Goal: Task Accomplishment & Management: Use online tool/utility

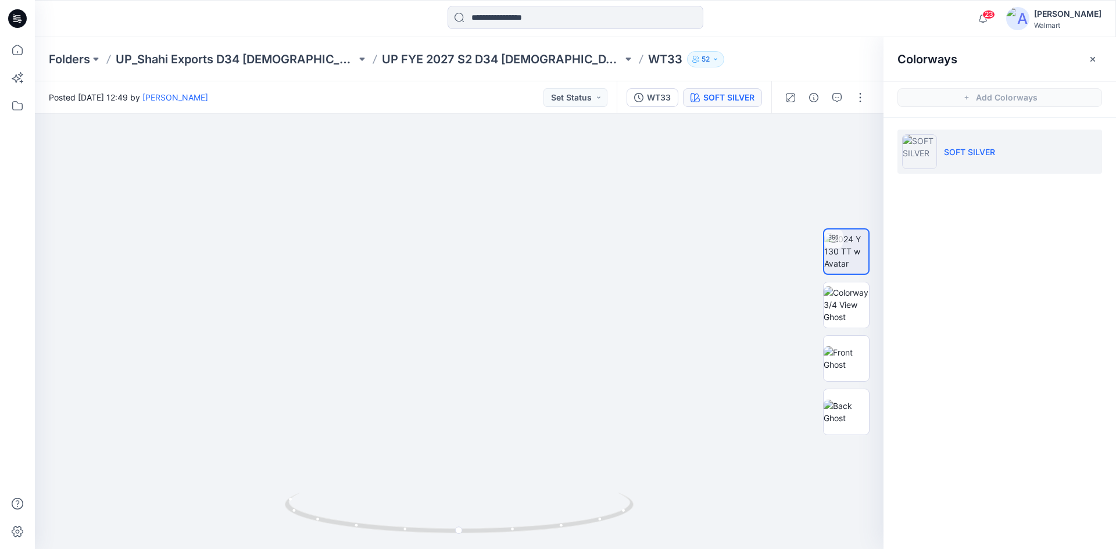
click at [15, 15] on icon at bounding box center [17, 18] width 19 height 19
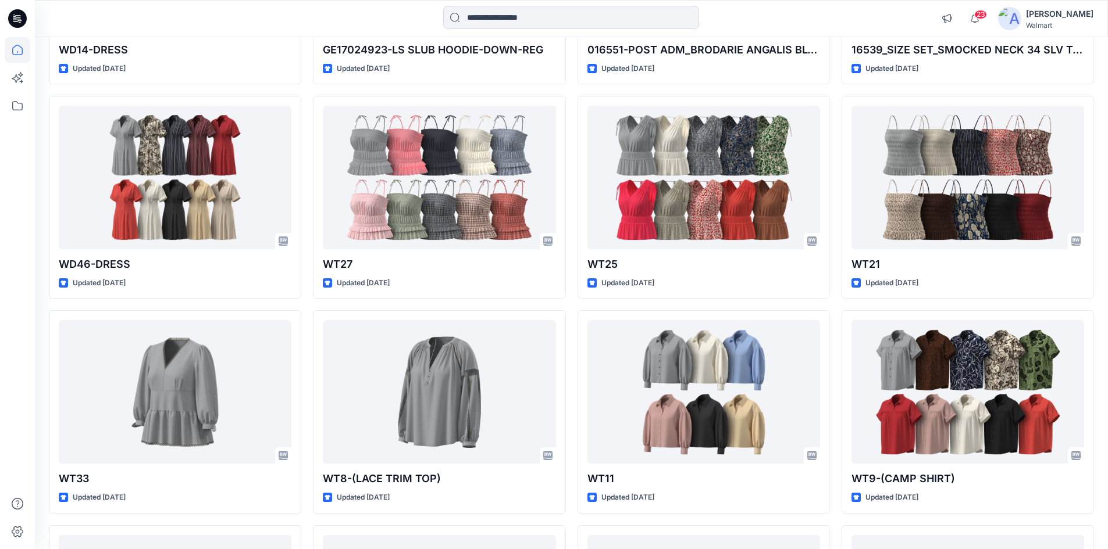
scroll to position [709, 0]
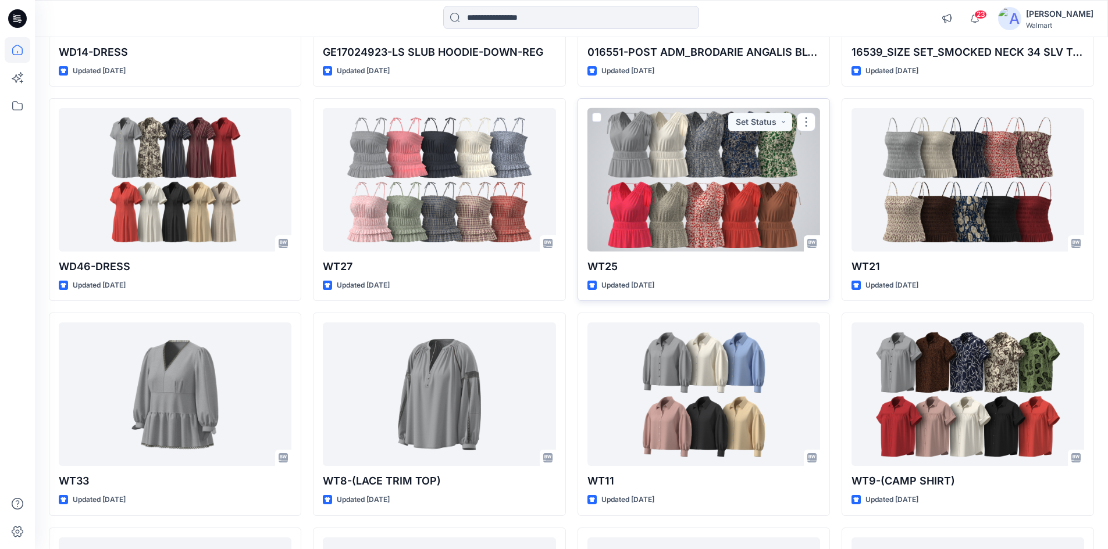
click at [697, 206] on div at bounding box center [703, 180] width 233 height 144
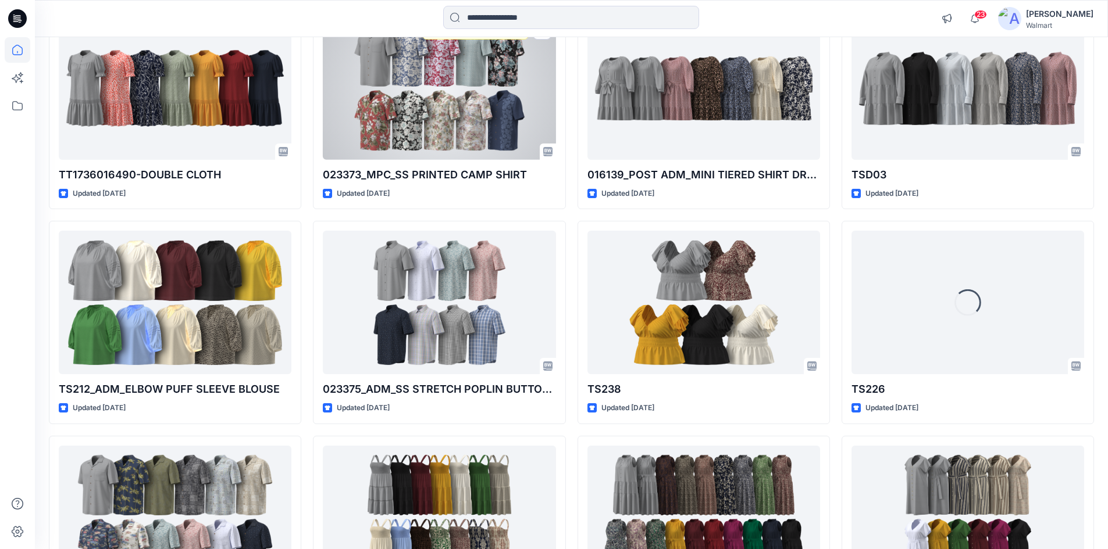
scroll to position [2113, 0]
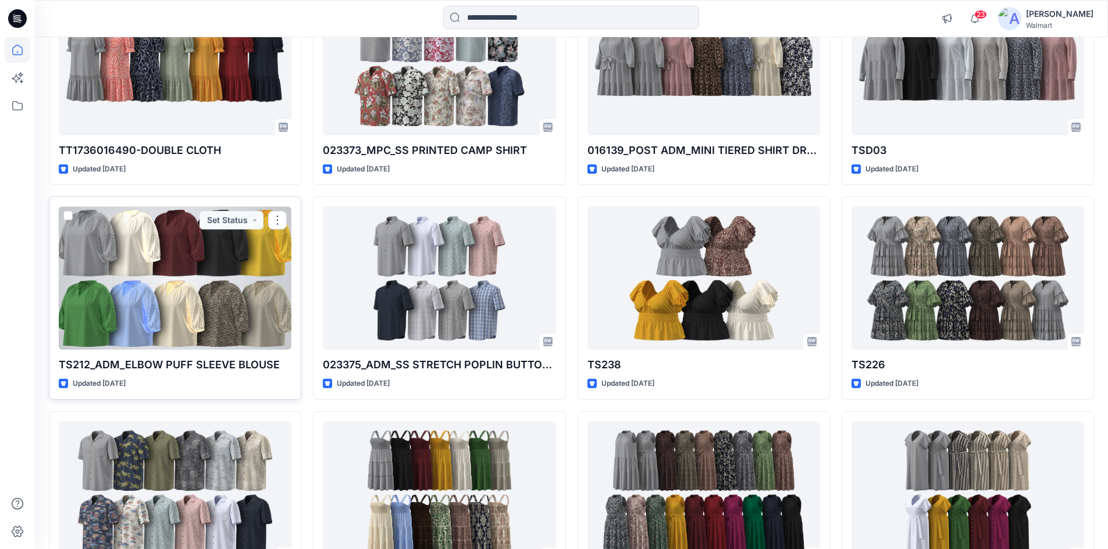
click at [168, 293] on div at bounding box center [175, 278] width 233 height 144
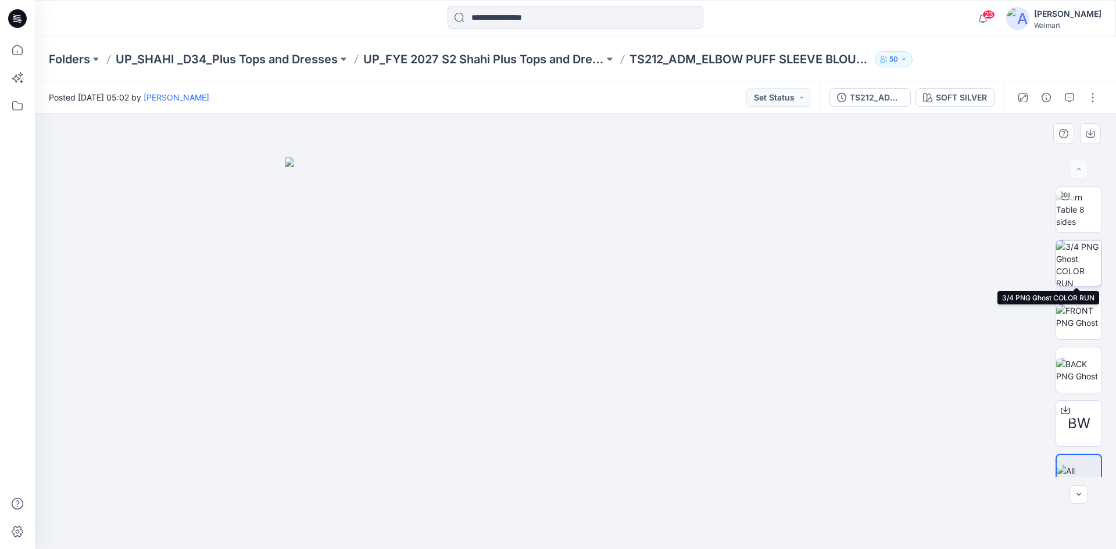
click at [1083, 249] on img at bounding box center [1078, 263] width 45 height 45
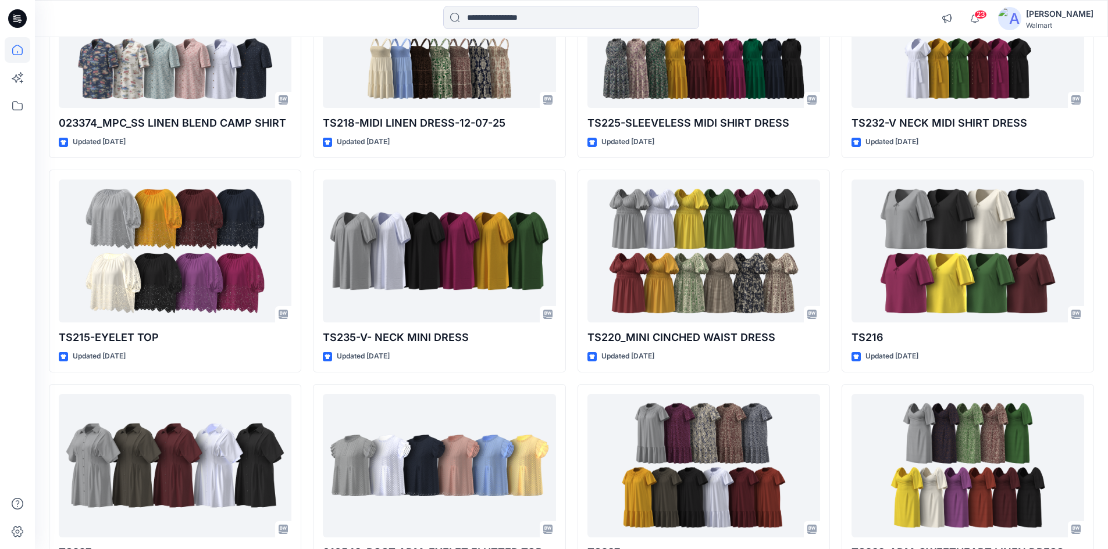
scroll to position [2717, 0]
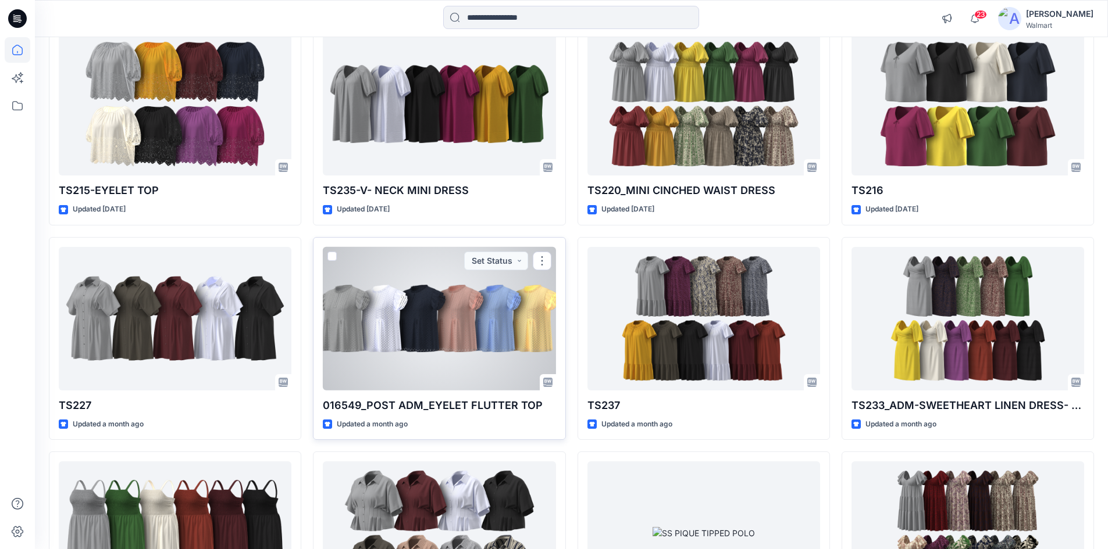
click at [463, 314] on div at bounding box center [439, 319] width 233 height 144
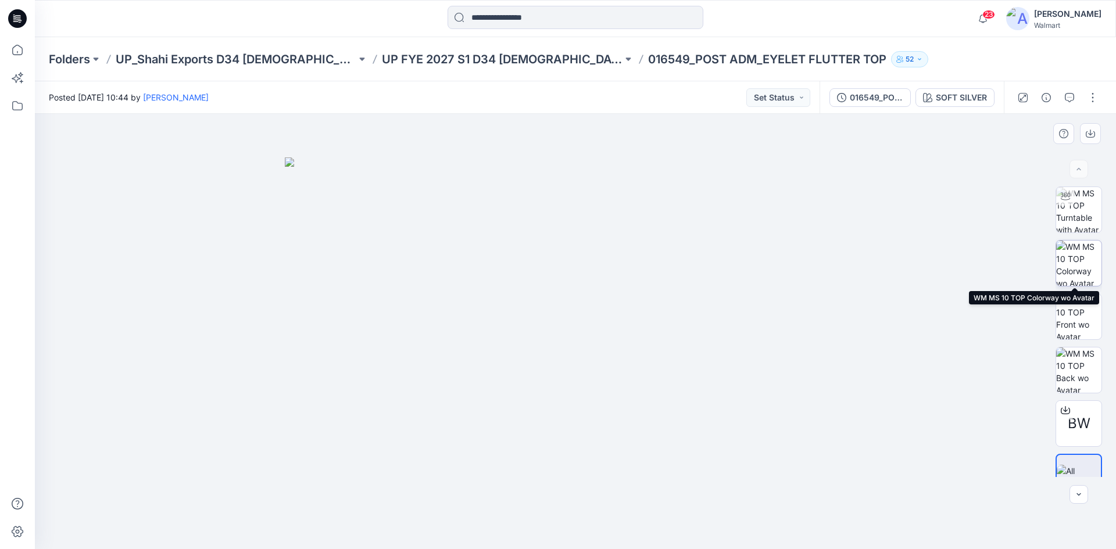
click at [1083, 270] on img at bounding box center [1078, 263] width 45 height 45
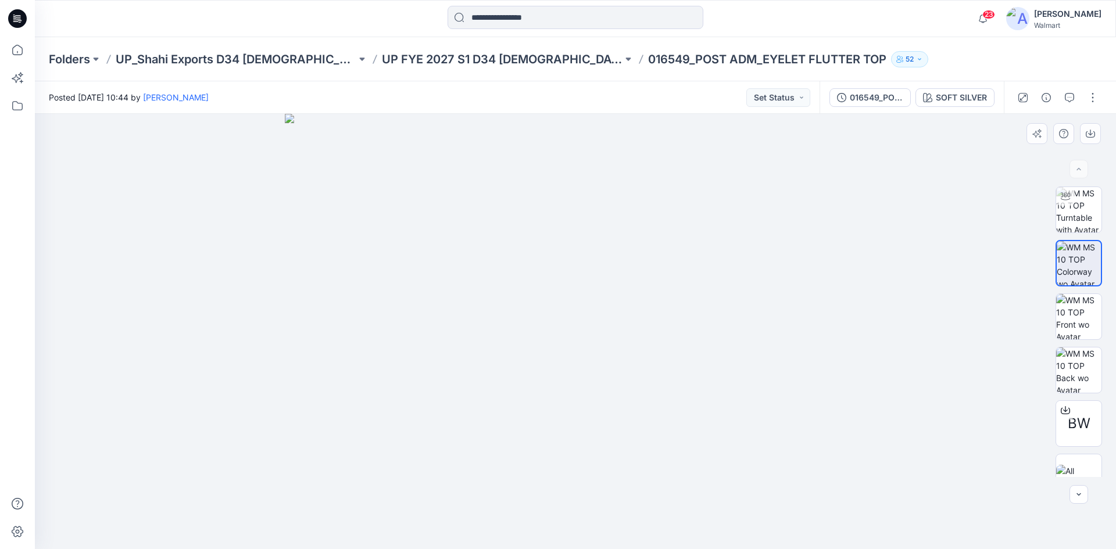
drag, startPoint x: 596, startPoint y: 264, endPoint x: 615, endPoint y: 380, distance: 117.3
click at [615, 380] on img at bounding box center [575, 332] width 581 height 436
click at [1086, 209] on img at bounding box center [1078, 209] width 45 height 45
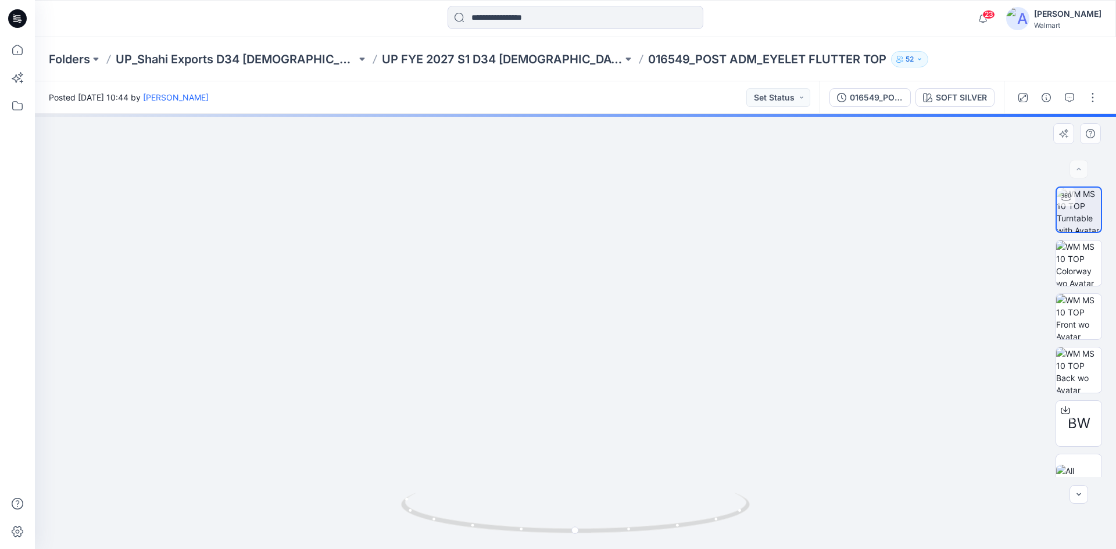
drag, startPoint x: 596, startPoint y: 234, endPoint x: 608, endPoint y: 449, distance: 214.9
drag, startPoint x: 589, startPoint y: 372, endPoint x: 601, endPoint y: 397, distance: 27.6
click at [601, 64] on img at bounding box center [576, 64] width 979 height 0
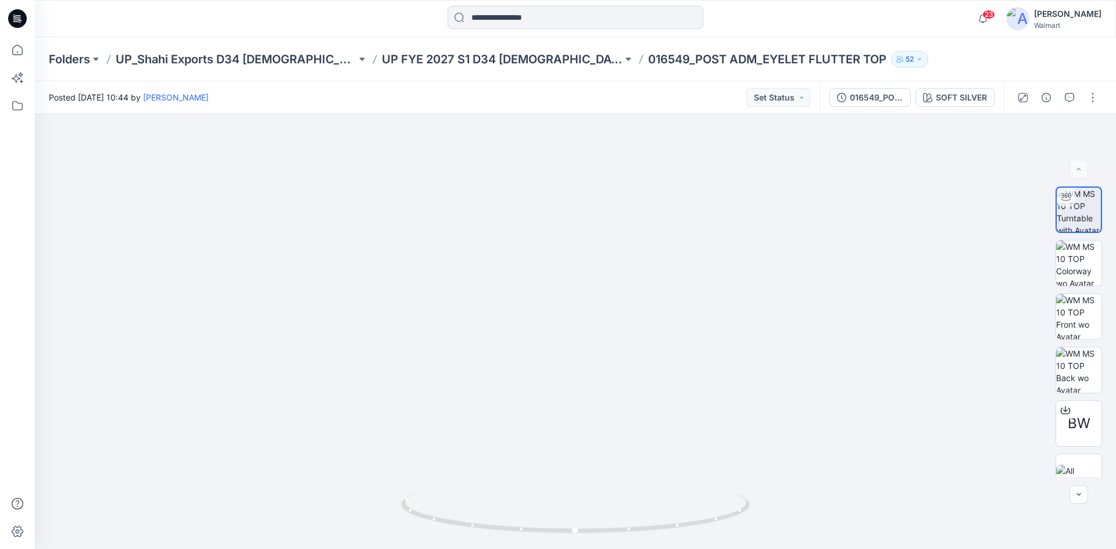
drag, startPoint x: 16, startPoint y: 25, endPoint x: 73, endPoint y: 34, distance: 58.2
click at [17, 25] on icon at bounding box center [17, 18] width 19 height 19
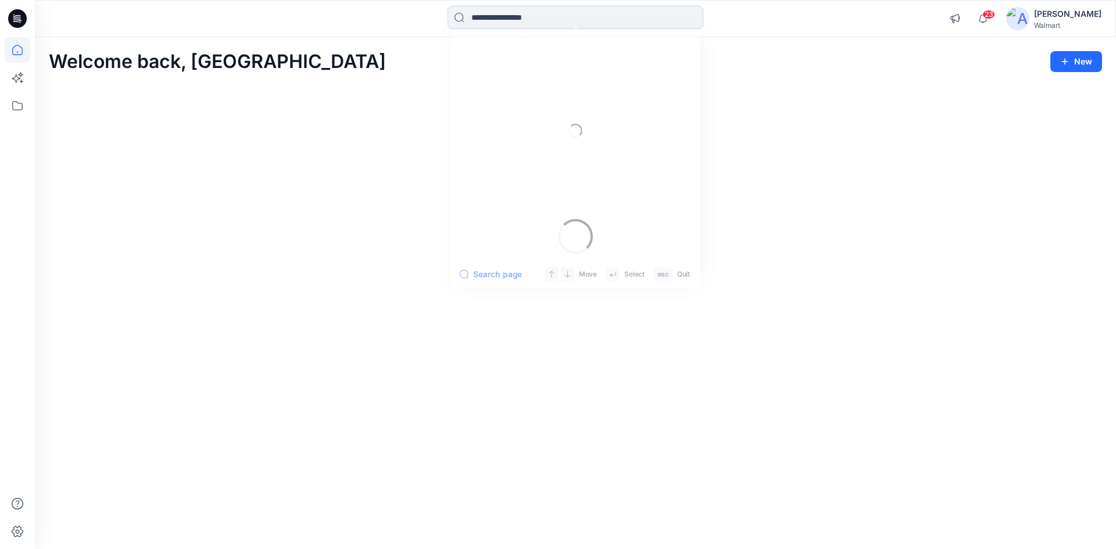
click at [553, 23] on input at bounding box center [576, 17] width 256 height 23
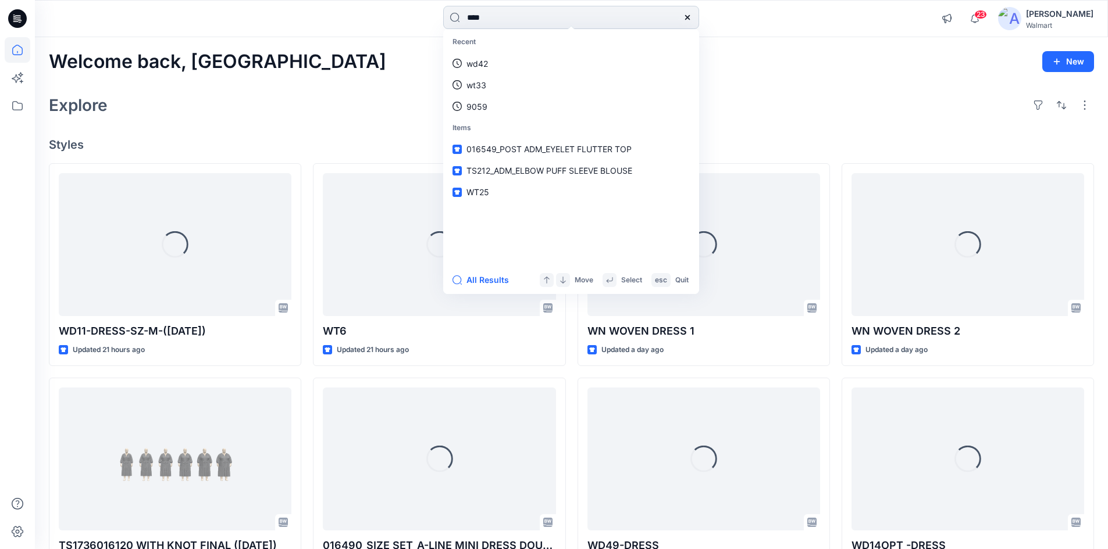
type input "****"
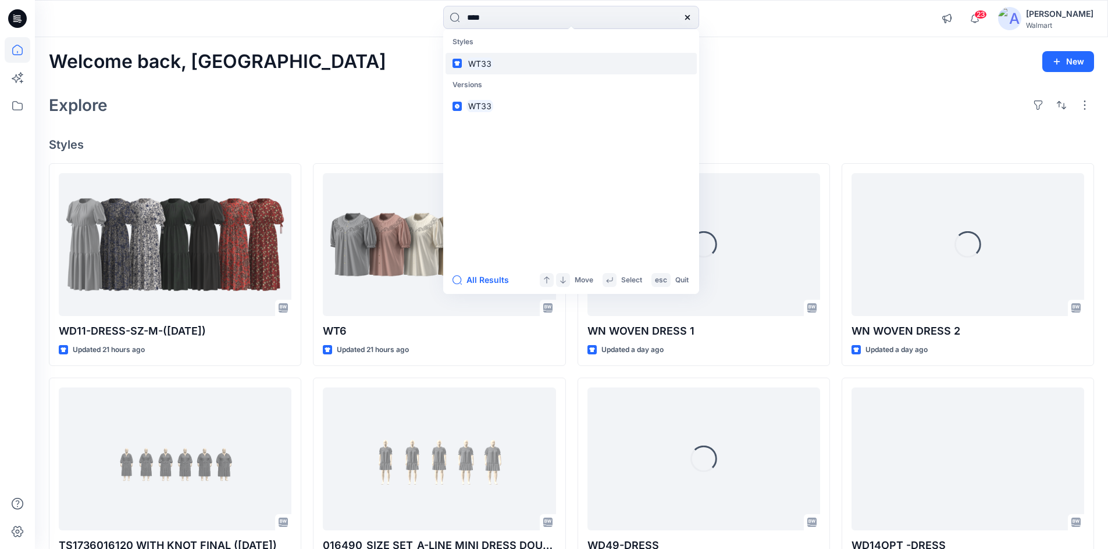
click at [484, 65] on mark "WT33" at bounding box center [479, 63] width 27 height 13
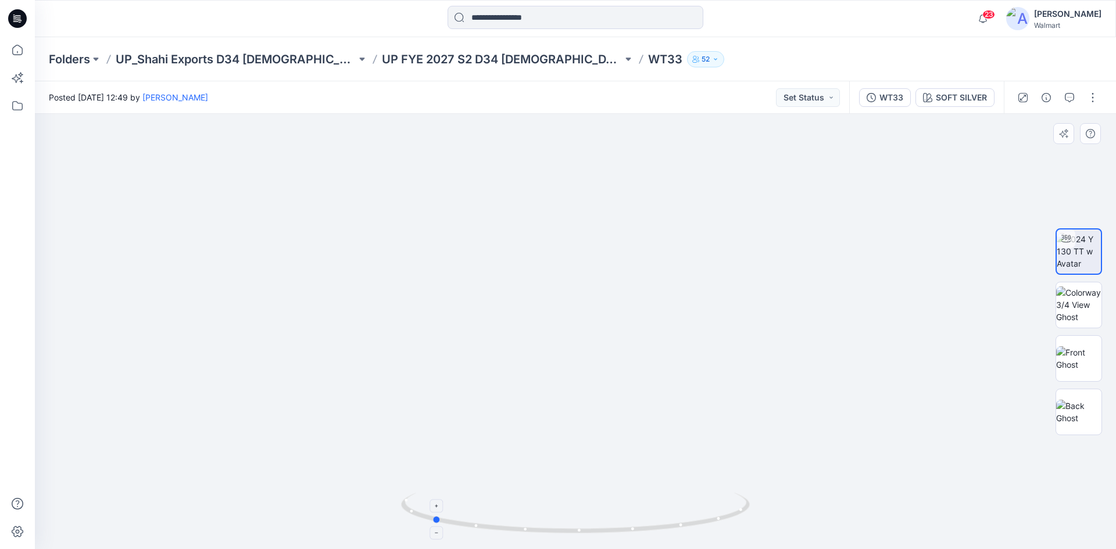
drag, startPoint x: 669, startPoint y: 523, endPoint x: 534, endPoint y: 495, distance: 137.3
click at [523, 523] on icon at bounding box center [577, 515] width 352 height 44
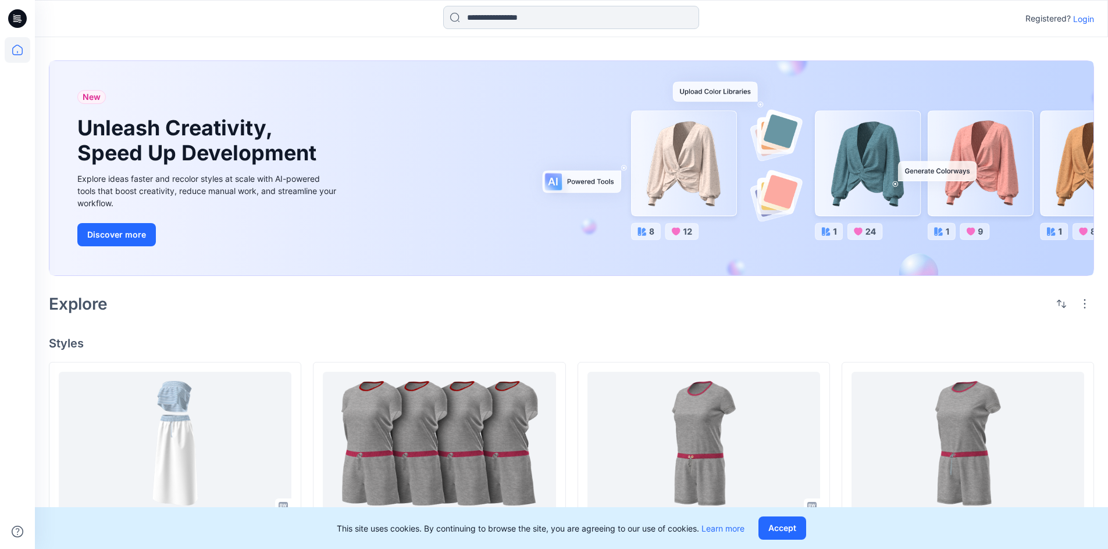
click at [508, 21] on input at bounding box center [571, 17] width 256 height 23
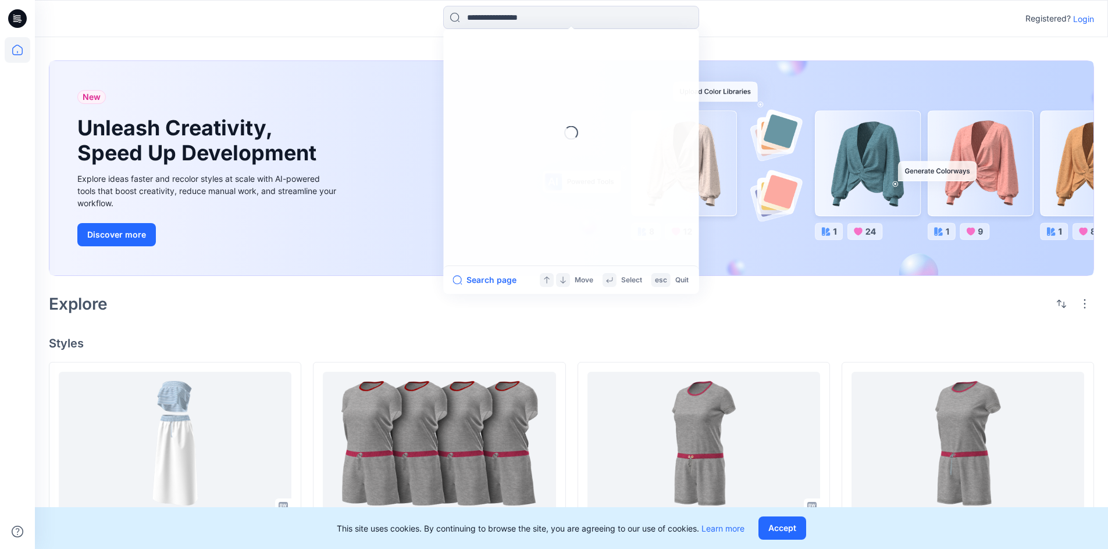
click at [20, 22] on icon at bounding box center [20, 22] width 3 height 1
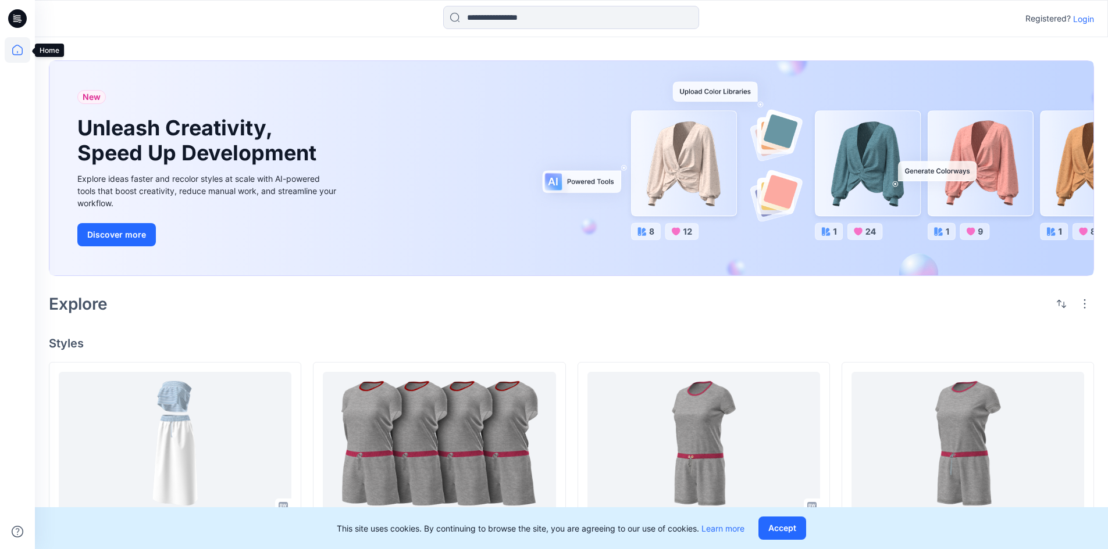
click at [24, 42] on icon at bounding box center [18, 50] width 26 height 26
click at [20, 51] on icon at bounding box center [18, 50] width 26 height 26
click at [1084, 21] on p "Login" at bounding box center [1083, 19] width 21 height 12
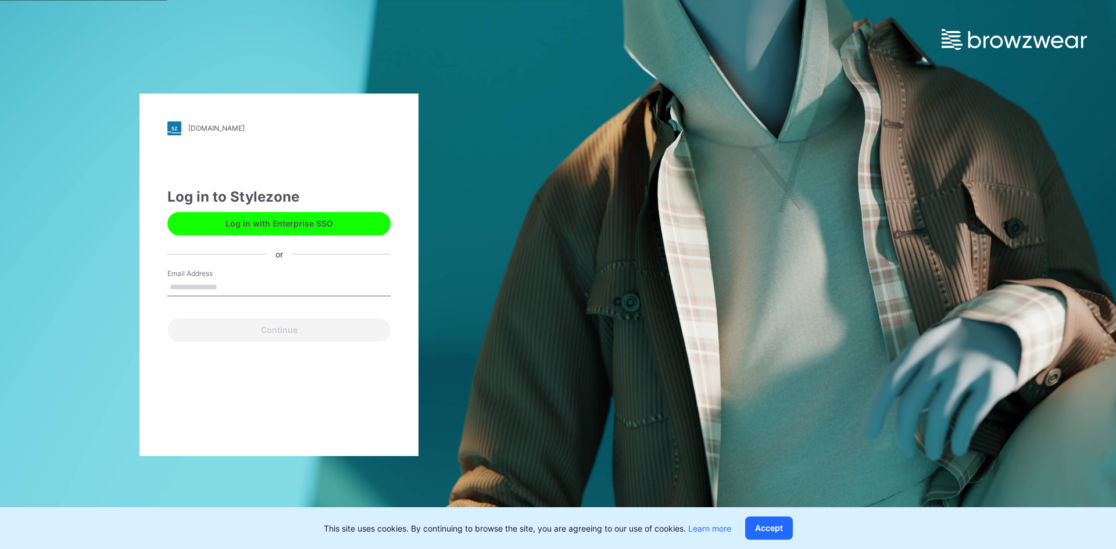
click at [182, 286] on input "Email Address" at bounding box center [278, 287] width 223 height 17
drag, startPoint x: 253, startPoint y: 231, endPoint x: 244, endPoint y: 241, distance: 13.2
click at [253, 231] on button "Log in with Enterprise SSO" at bounding box center [278, 223] width 223 height 23
click at [205, 288] on input "Email Address" at bounding box center [278, 287] width 223 height 17
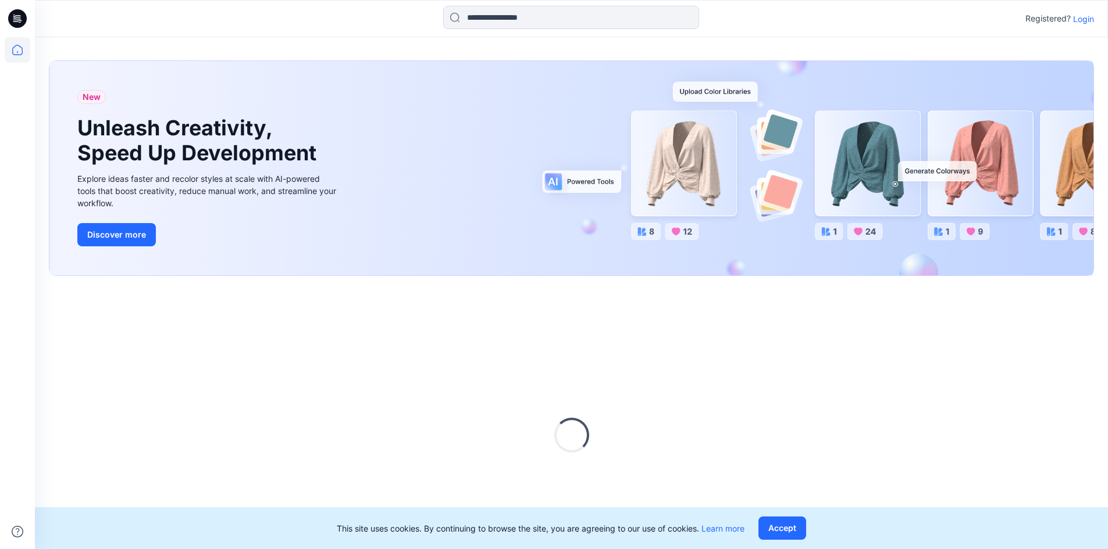
click at [1081, 21] on p "Login" at bounding box center [1083, 19] width 21 height 12
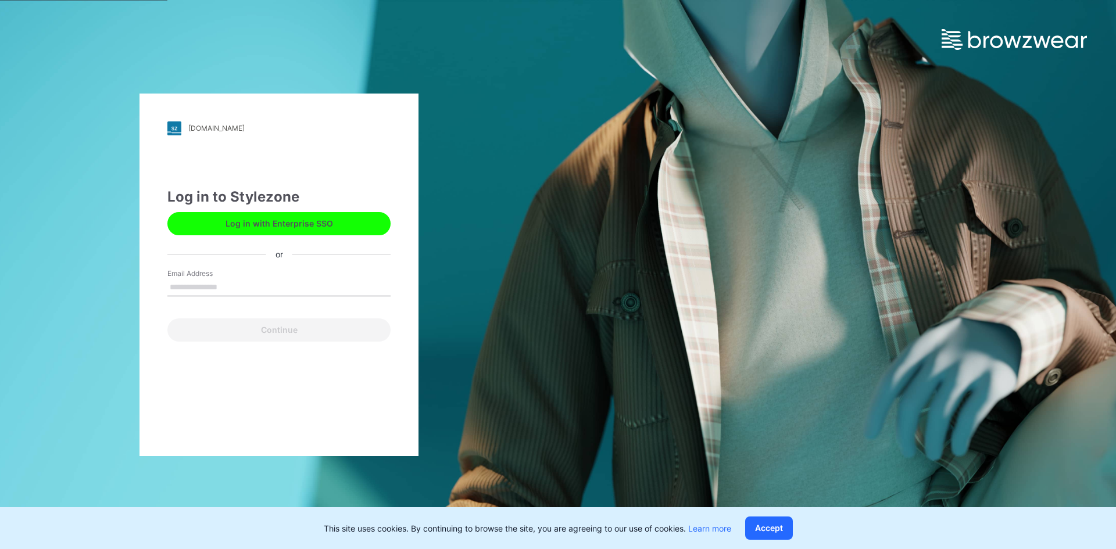
click at [294, 165] on div "friends.stylezone.com Loading... Log in to Stylezone Log in with Enterprise SSO…" at bounding box center [279, 275] width 279 height 363
click at [282, 255] on div "or" at bounding box center [279, 254] width 26 height 12
click at [190, 292] on input "Email Address" at bounding box center [278, 287] width 223 height 17
type input "**********"
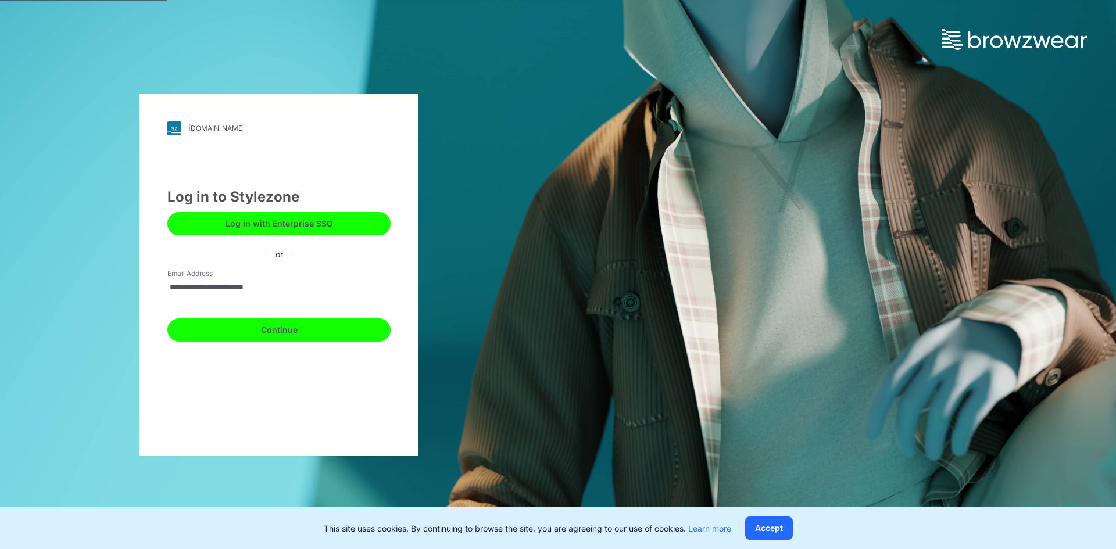
click at [208, 337] on button "Continue" at bounding box center [278, 330] width 223 height 23
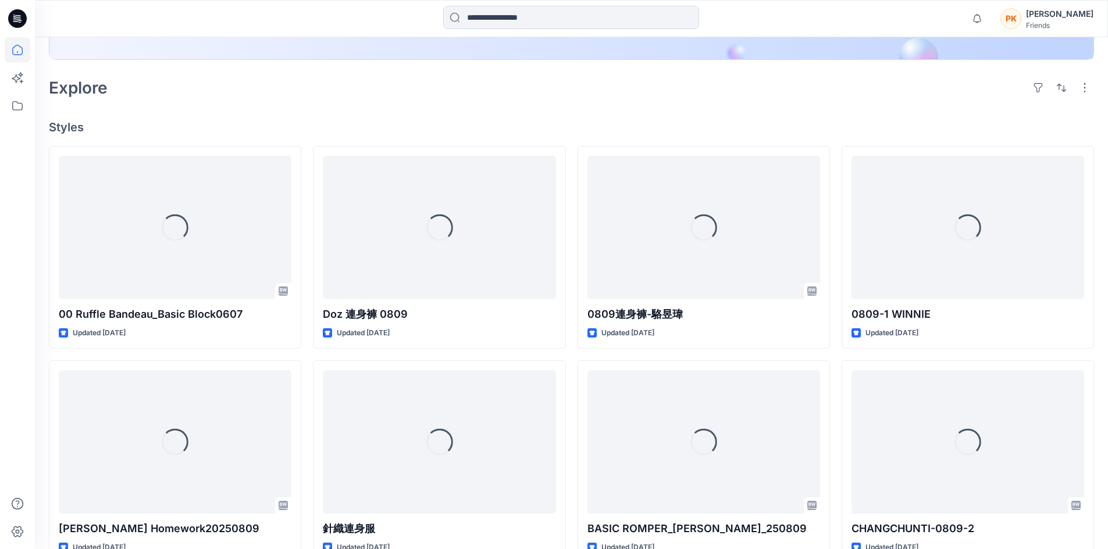
scroll to position [291, 0]
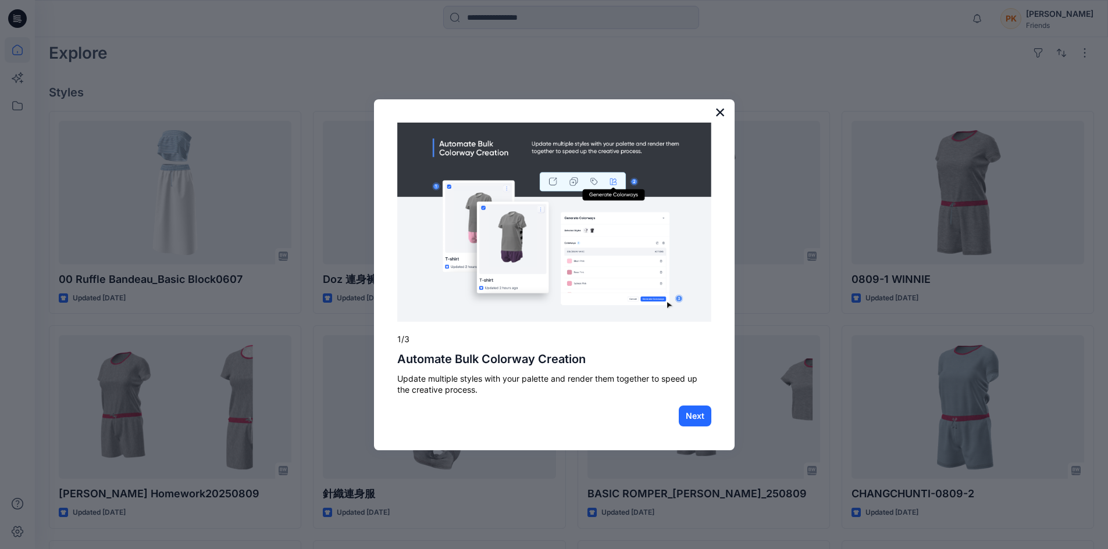
click at [720, 115] on button "×" at bounding box center [720, 112] width 11 height 19
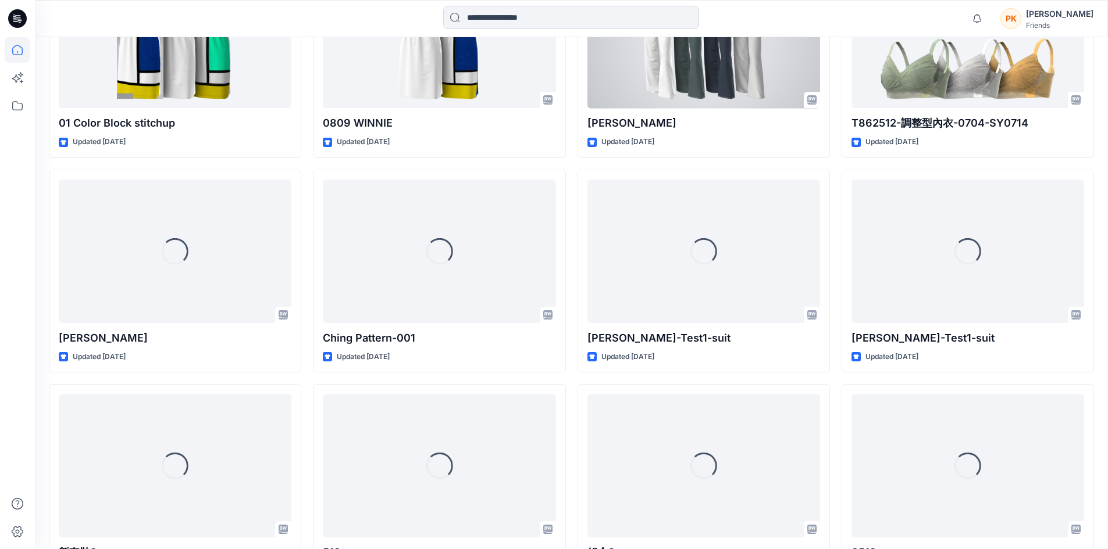
scroll to position [2178, 0]
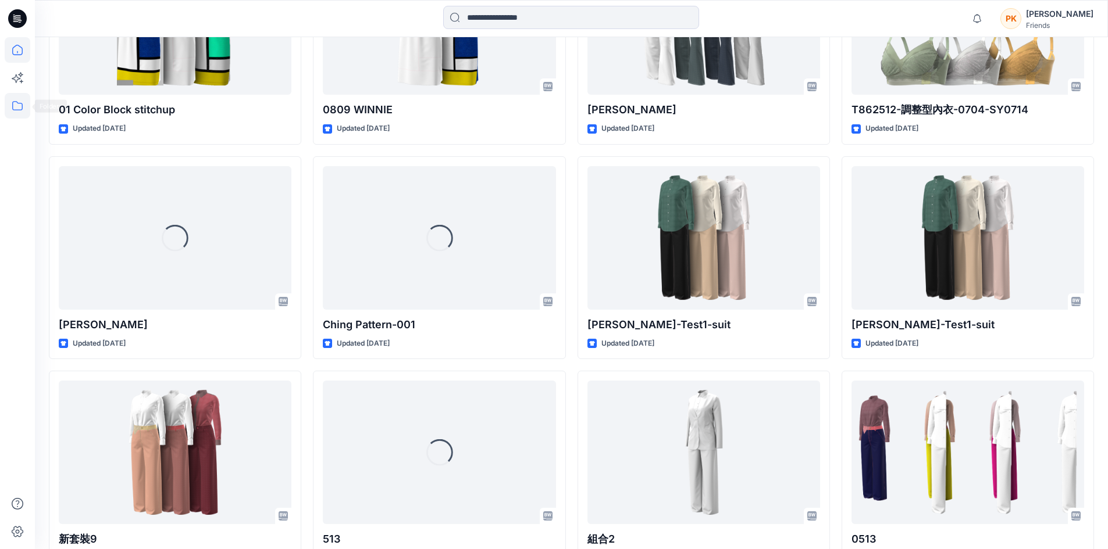
click at [18, 110] on icon at bounding box center [17, 105] width 10 height 9
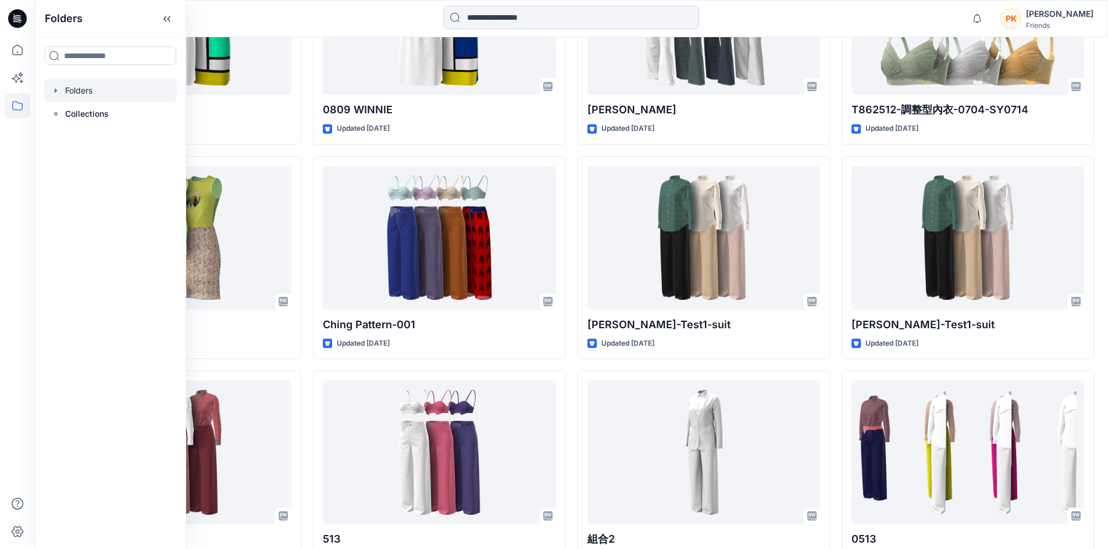
click at [87, 92] on div at bounding box center [110, 90] width 133 height 23
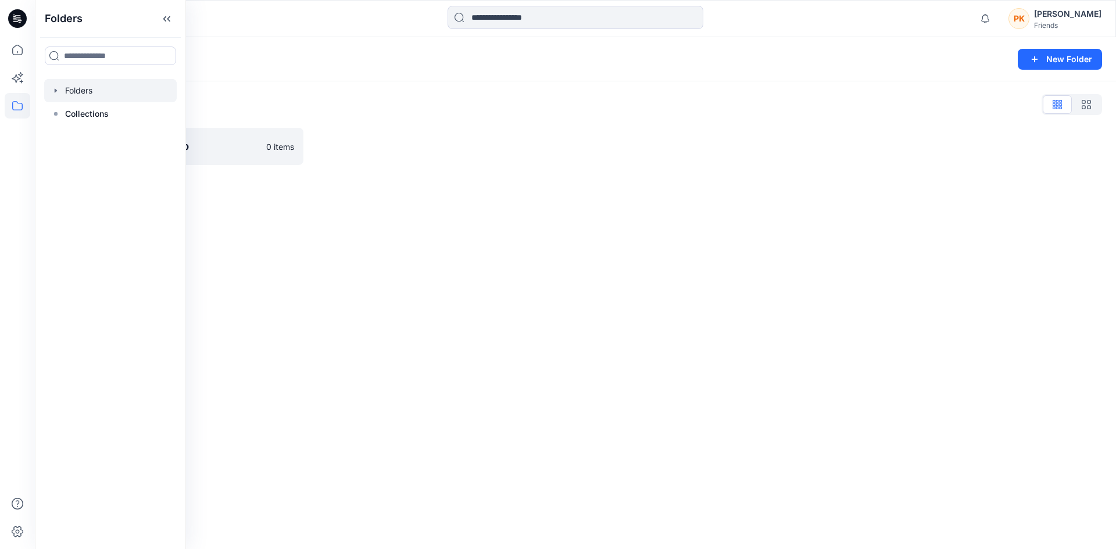
click at [419, 232] on div "Folders New Folder Folders List SHAHI -Training Group 0 items" at bounding box center [575, 293] width 1081 height 512
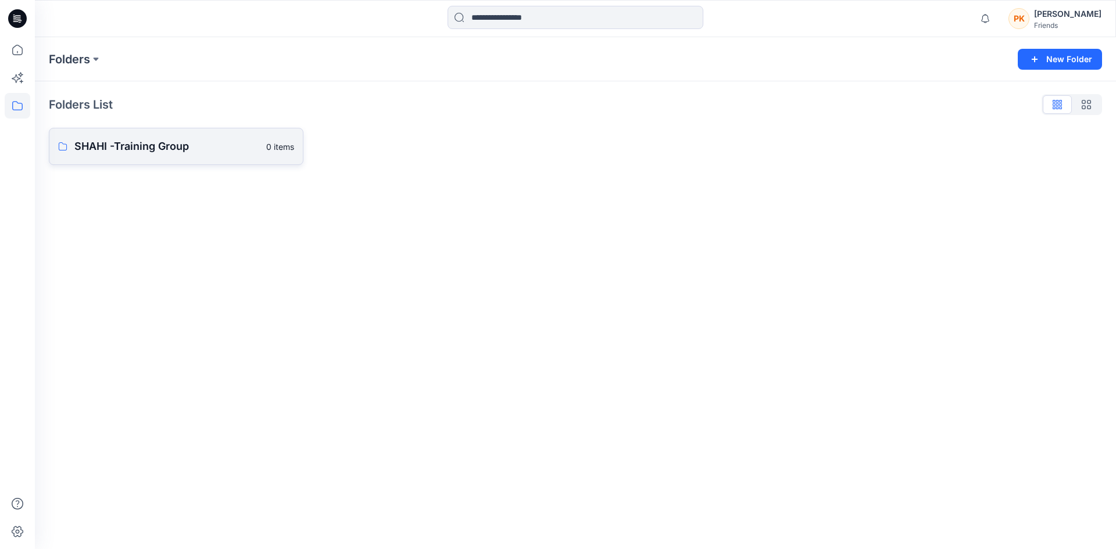
click at [120, 158] on link "SHAHI -Training Group 0 items" at bounding box center [176, 146] width 255 height 37
click at [208, 151] on p "SHAHI - Final Assignment" at bounding box center [174, 149] width 201 height 16
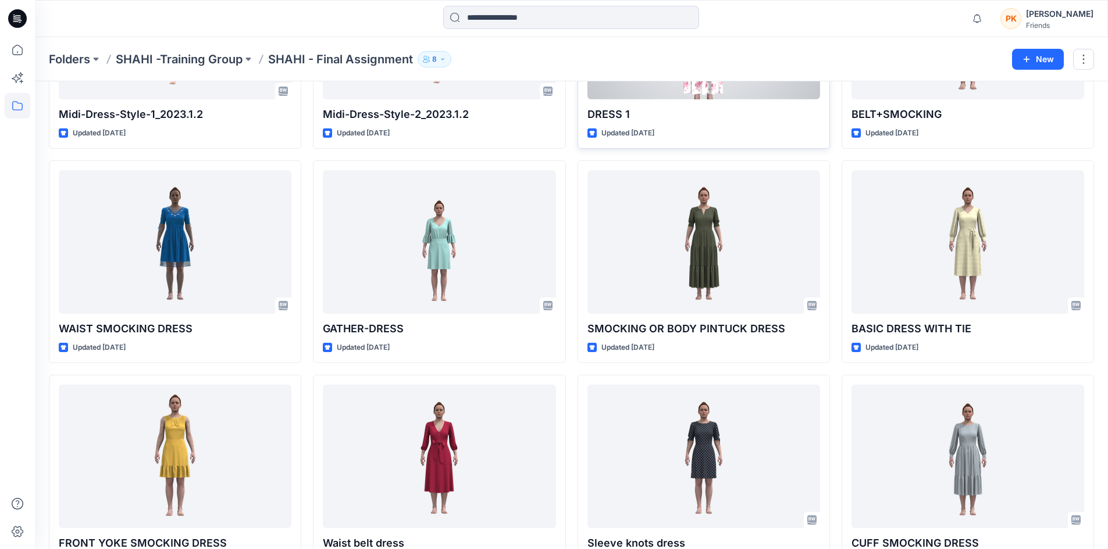
scroll to position [227, 0]
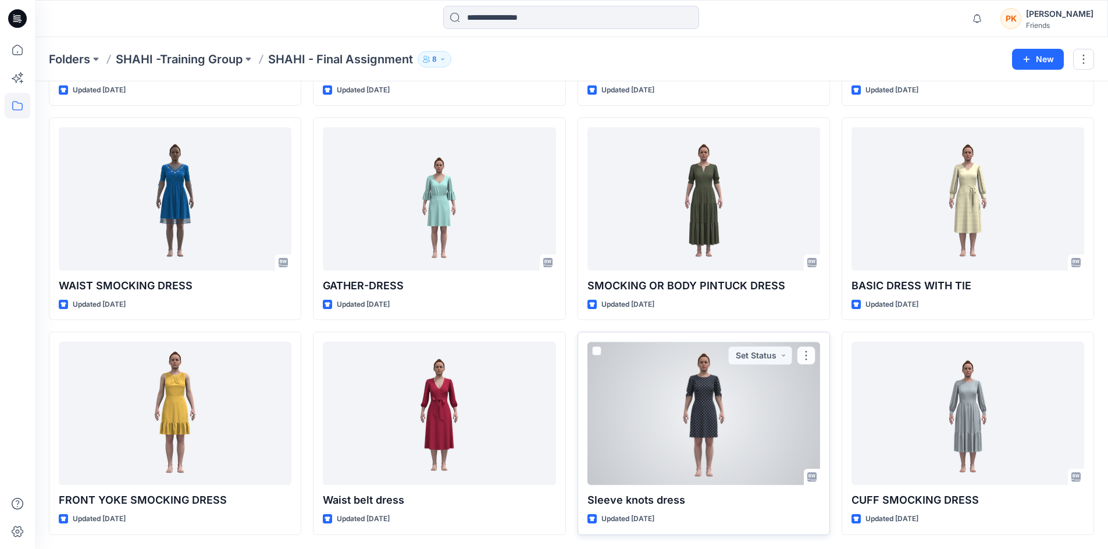
click at [738, 385] on div at bounding box center [703, 414] width 233 height 144
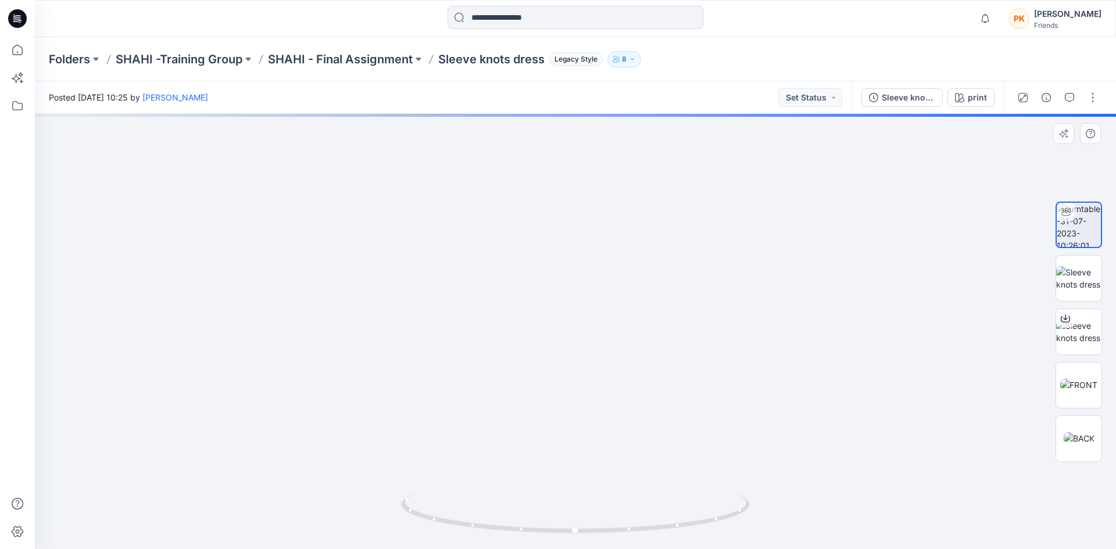
drag, startPoint x: 589, startPoint y: 371, endPoint x: 562, endPoint y: 404, distance: 42.5
click at [565, 405] on img at bounding box center [556, 227] width 1119 height 644
drag, startPoint x: 601, startPoint y: 530, endPoint x: 513, endPoint y: 532, distance: 88.4
click at [513, 532] on icon at bounding box center [577, 515] width 352 height 44
click at [1065, 317] on icon at bounding box center [1065, 318] width 9 height 9
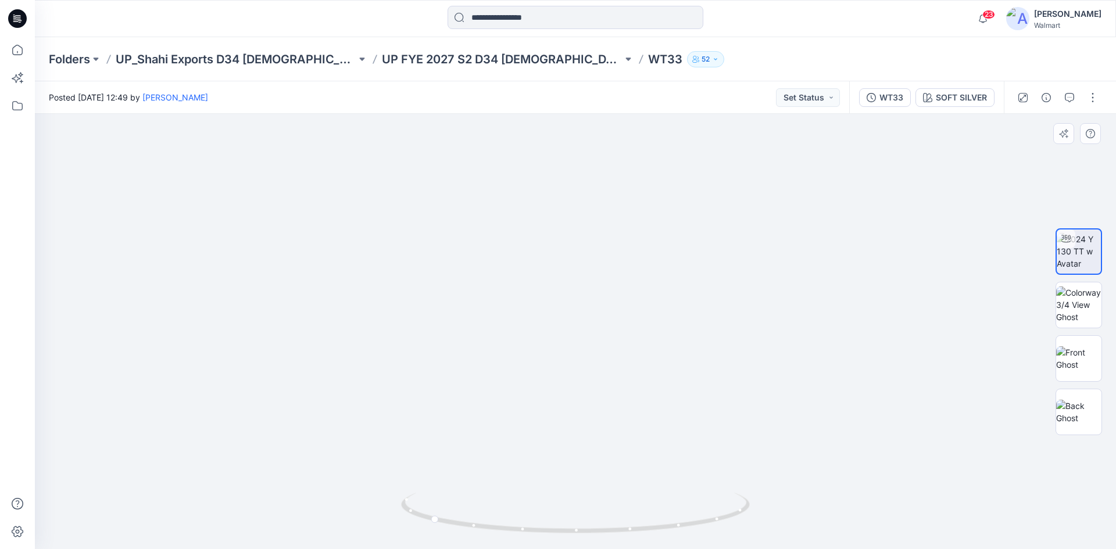
drag, startPoint x: 576, startPoint y: 313, endPoint x: 619, endPoint y: 247, distance: 79.0
drag, startPoint x: 513, startPoint y: 270, endPoint x: 425, endPoint y: 297, distance: 92.2
drag, startPoint x: 424, startPoint y: 319, endPoint x: 418, endPoint y: 366, distance: 48.0
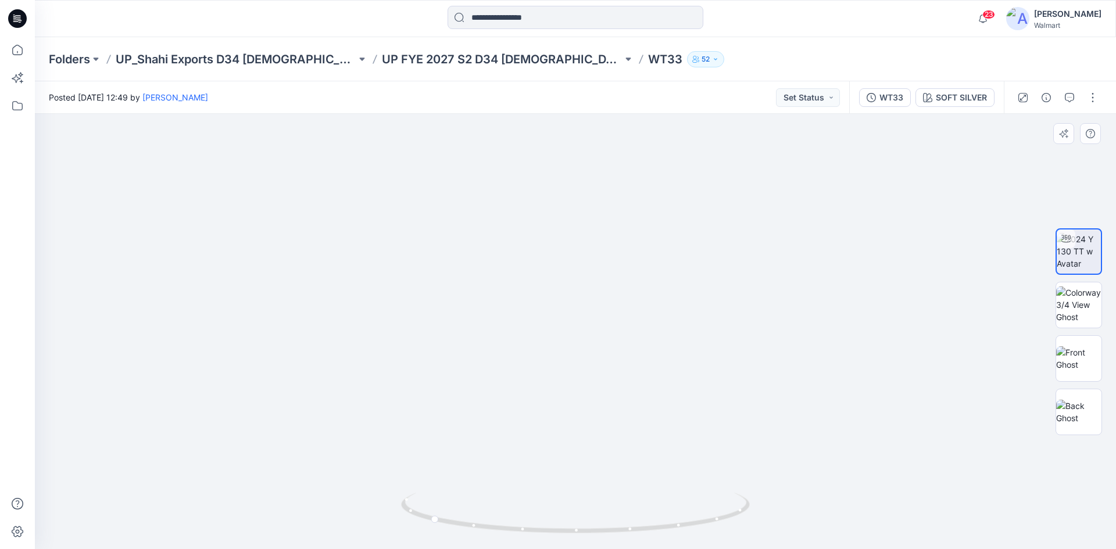
drag, startPoint x: 502, startPoint y: 528, endPoint x: 709, endPoint y: 522, distance: 207.1
click at [709, 522] on icon at bounding box center [577, 515] width 352 height 44
click at [17, 20] on icon at bounding box center [17, 18] width 19 height 19
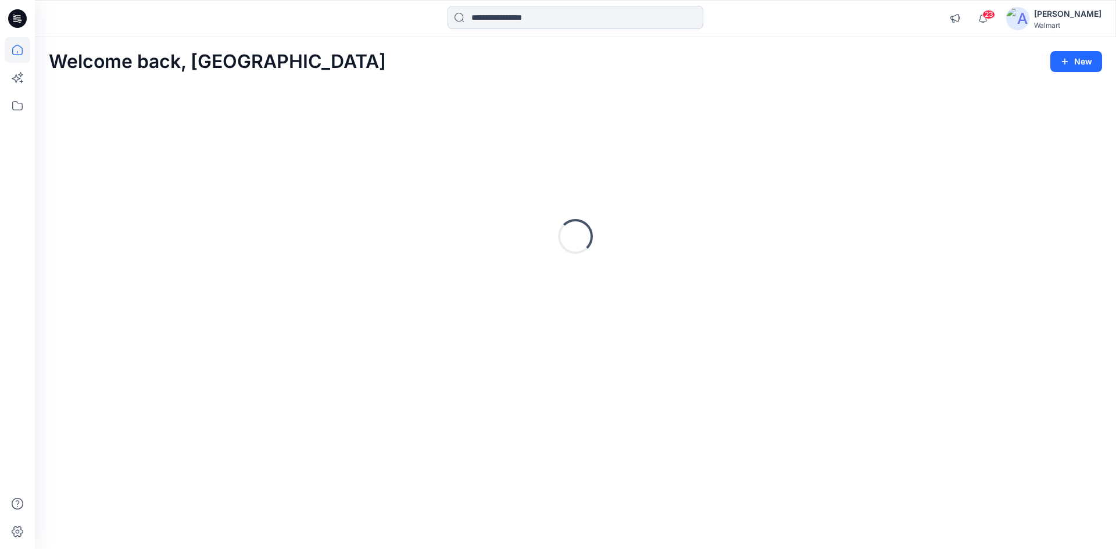
click at [529, 20] on input at bounding box center [576, 17] width 256 height 23
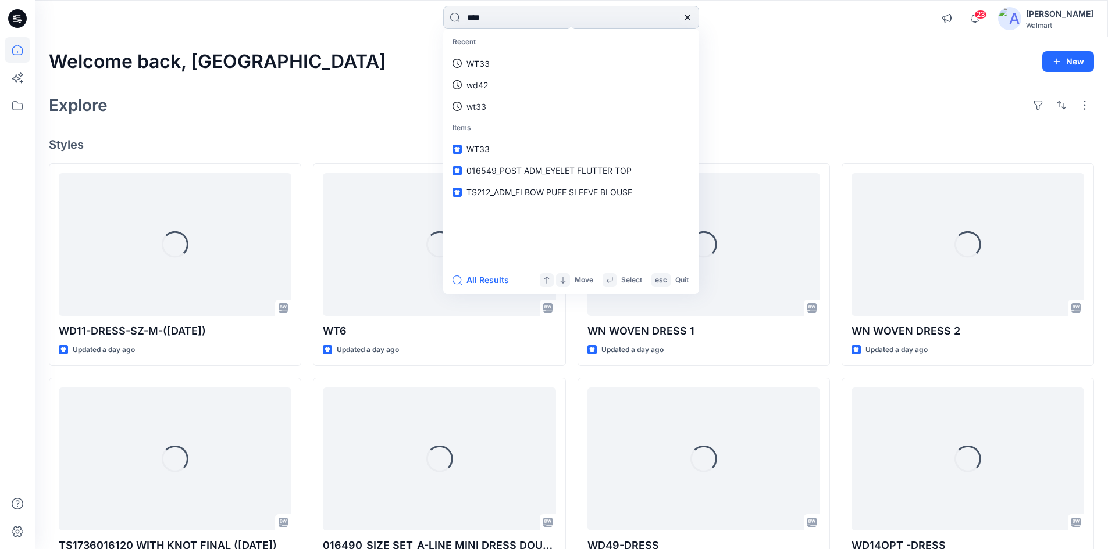
type input "****"
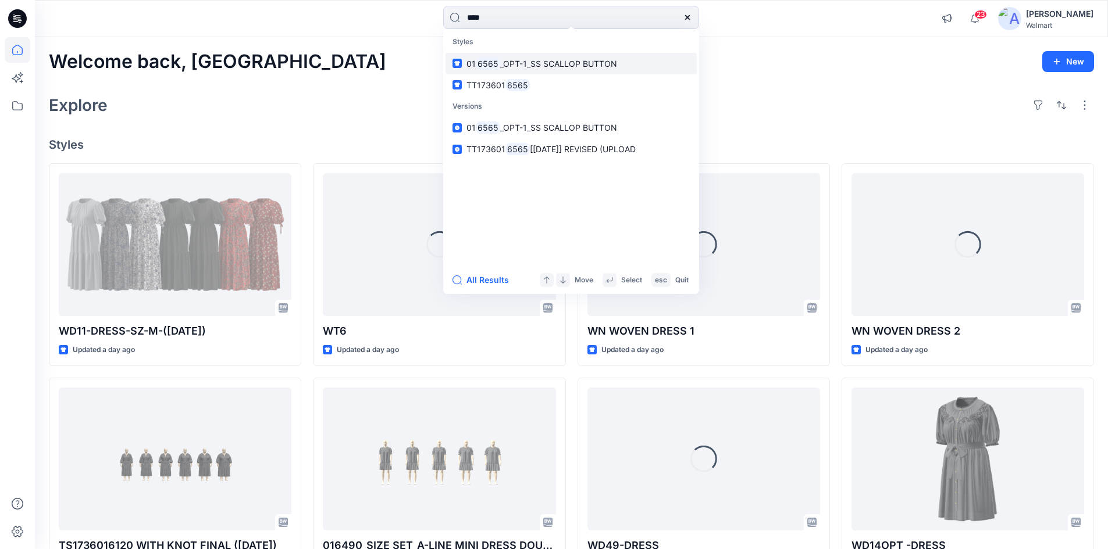
click at [509, 68] on span "_OPT-1_SS SCALLOP BUTTON" at bounding box center [558, 64] width 117 height 10
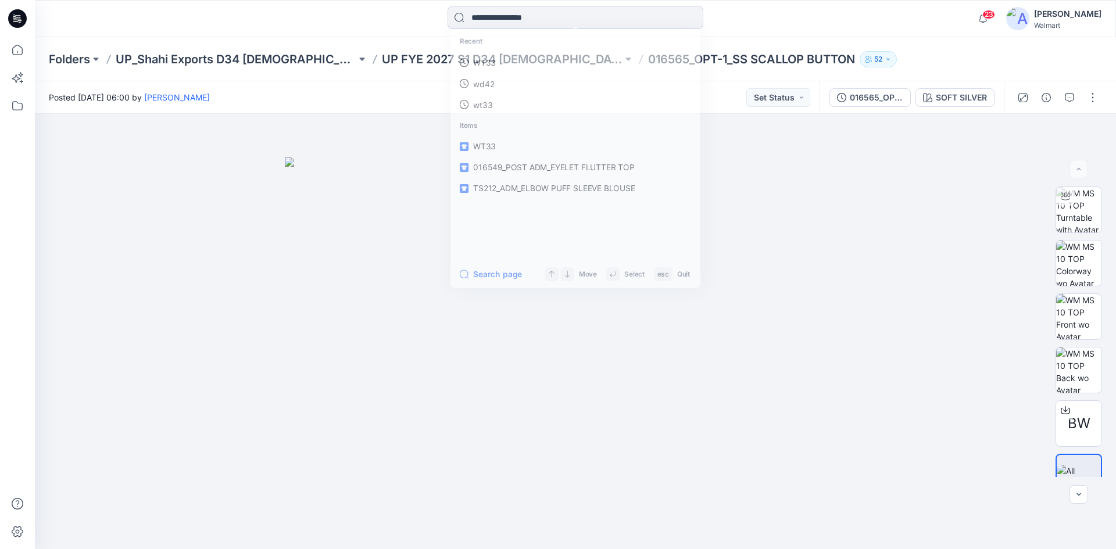
click at [515, 15] on input at bounding box center [576, 17] width 256 height 23
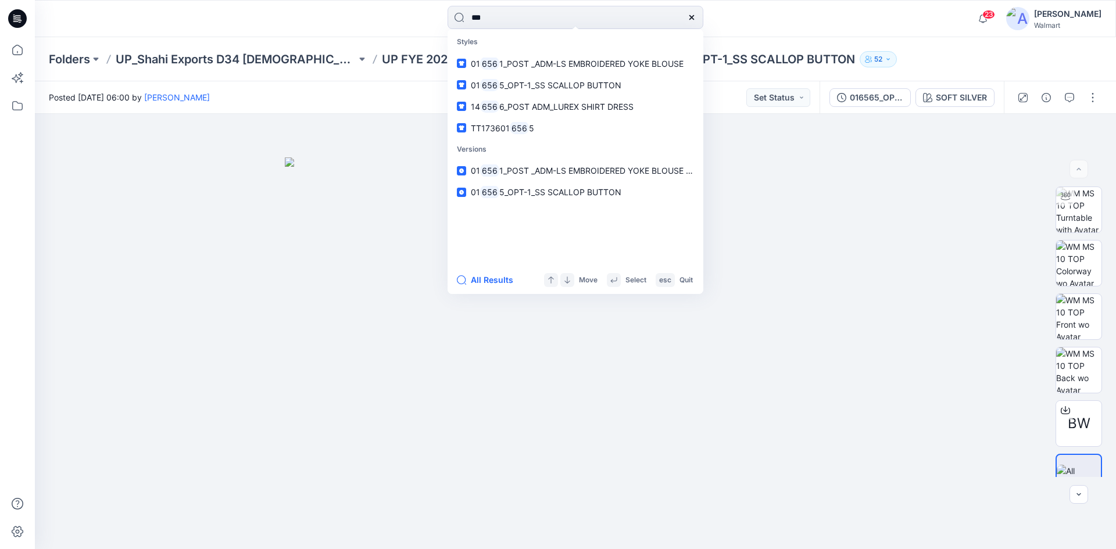
drag, startPoint x: 512, startPoint y: 23, endPoint x: 426, endPoint y: 24, distance: 86.1
click at [427, 24] on div "*** Styles 01 656 1_POST _ADM-LS EMBROIDERED YOKE BLOUSE 01 656 5_OPT-1_SS SCAL…" at bounding box center [575, 19] width 541 height 26
type input "****"
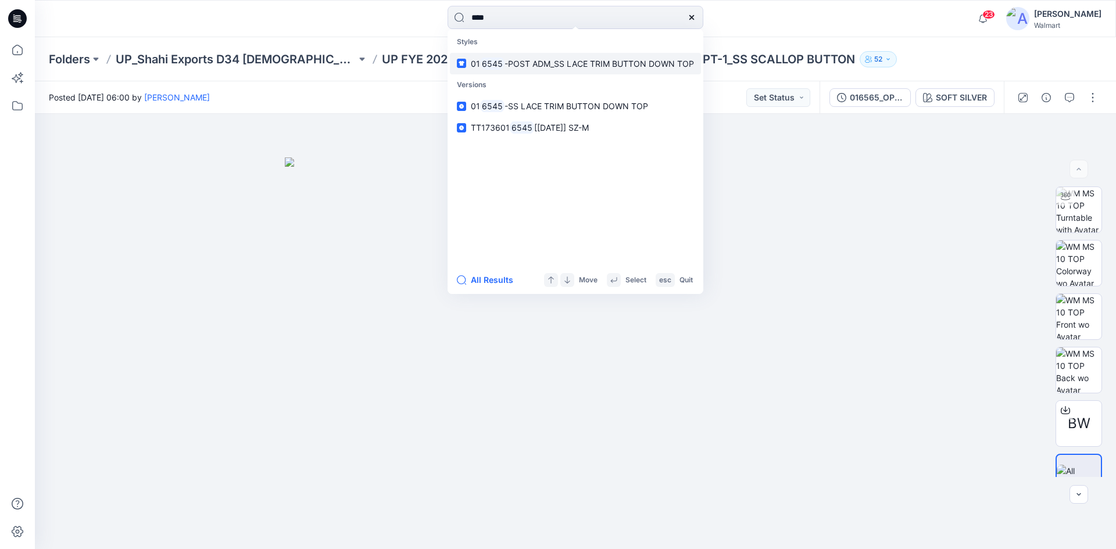
click at [520, 70] on link "01 6545 -POST ADM_SS LACE TRIM BUTTON DOWN TOP" at bounding box center [575, 64] width 251 height 22
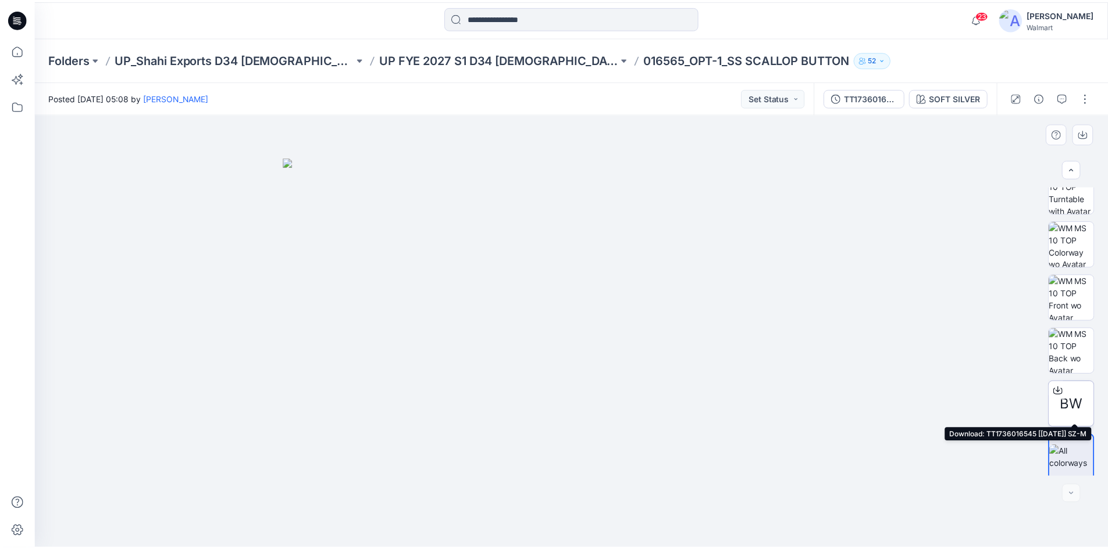
scroll to position [23, 0]
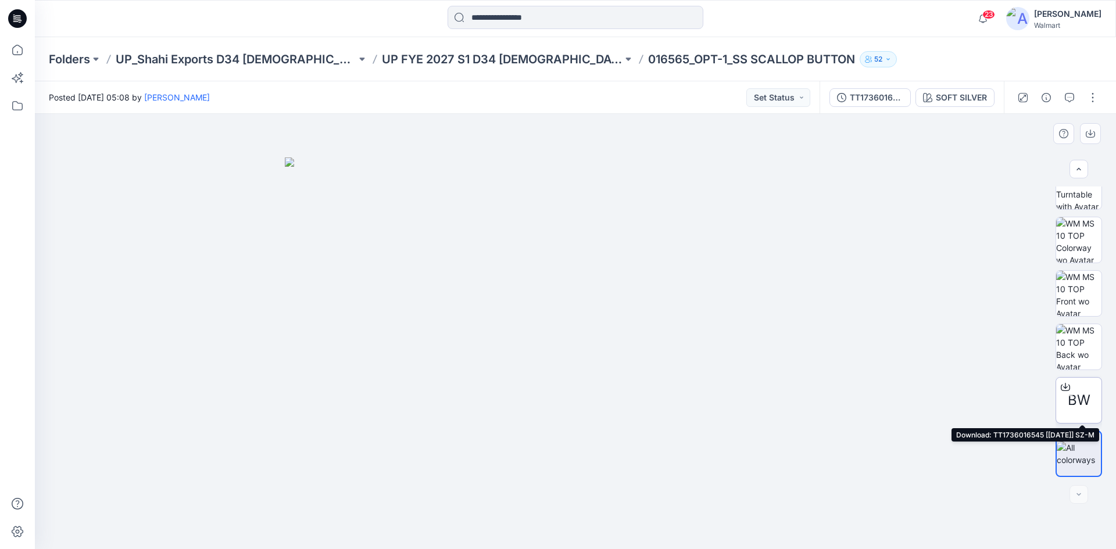
click at [1061, 390] on icon at bounding box center [1065, 387] width 9 height 9
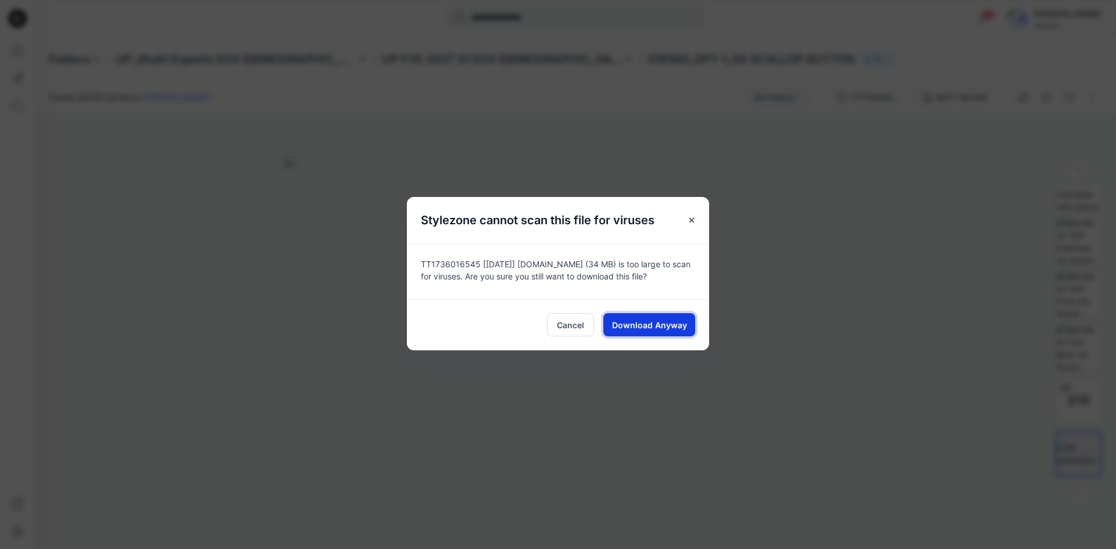
click at [682, 323] on span "Download Anyway" at bounding box center [649, 325] width 75 height 12
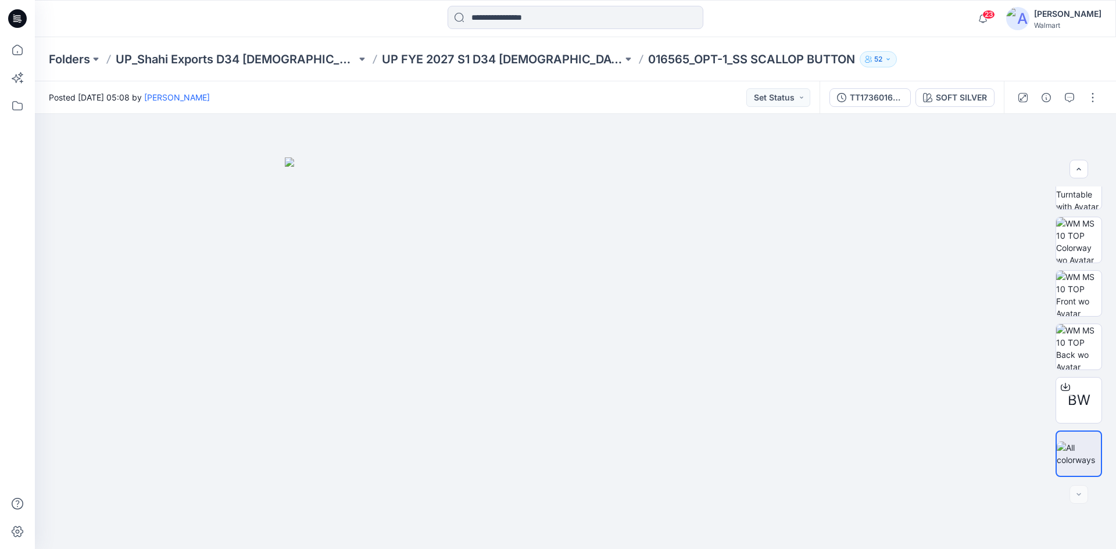
drag, startPoint x: 13, startPoint y: 11, endPoint x: 48, endPoint y: 19, distance: 36.4
click at [13, 11] on icon at bounding box center [17, 18] width 19 height 19
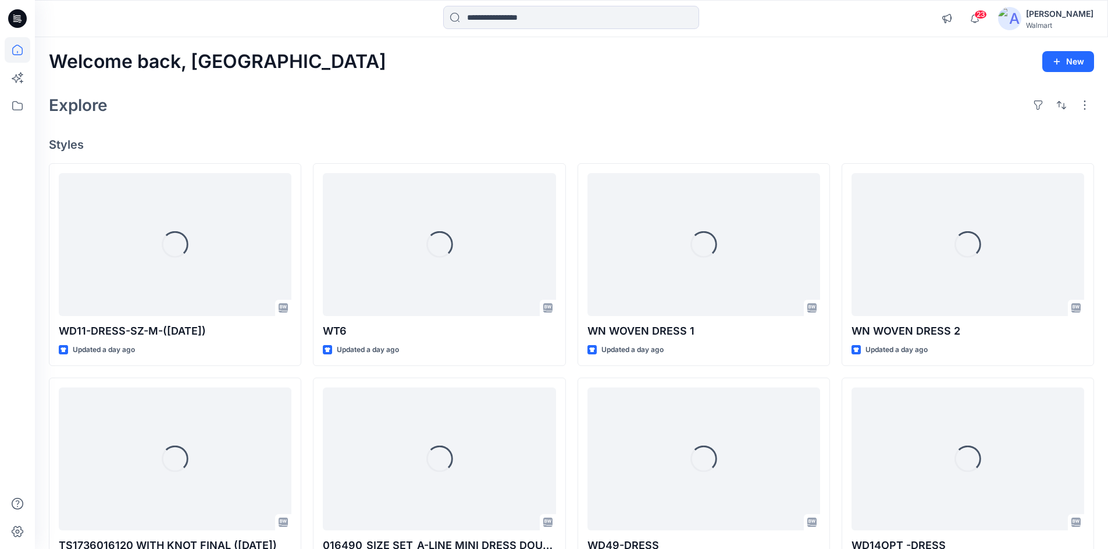
click at [1082, 10] on div "[PERSON_NAME]" at bounding box center [1059, 14] width 67 height 14
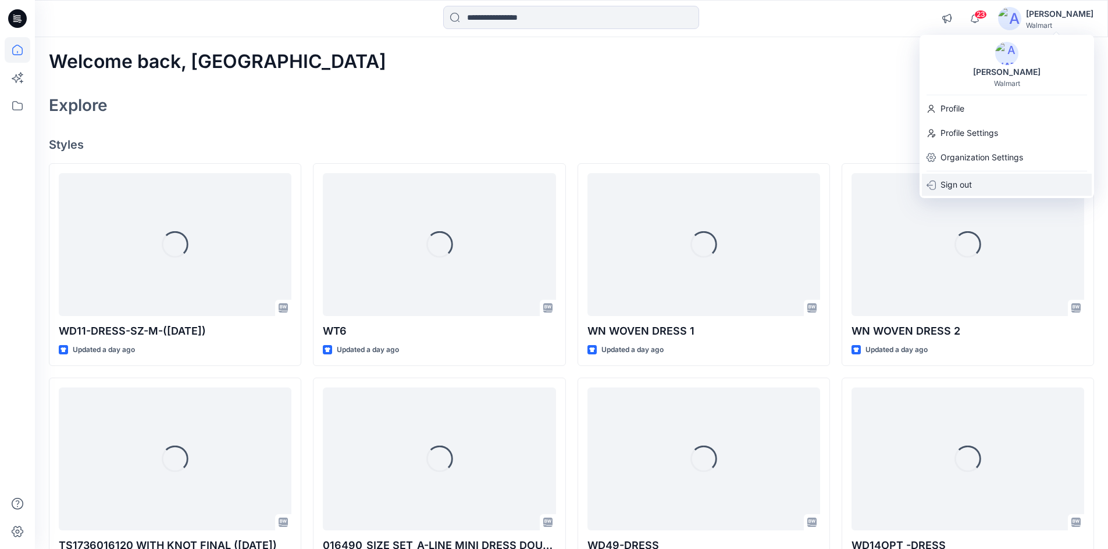
click at [987, 180] on div "Sign out" at bounding box center [1007, 185] width 170 height 22
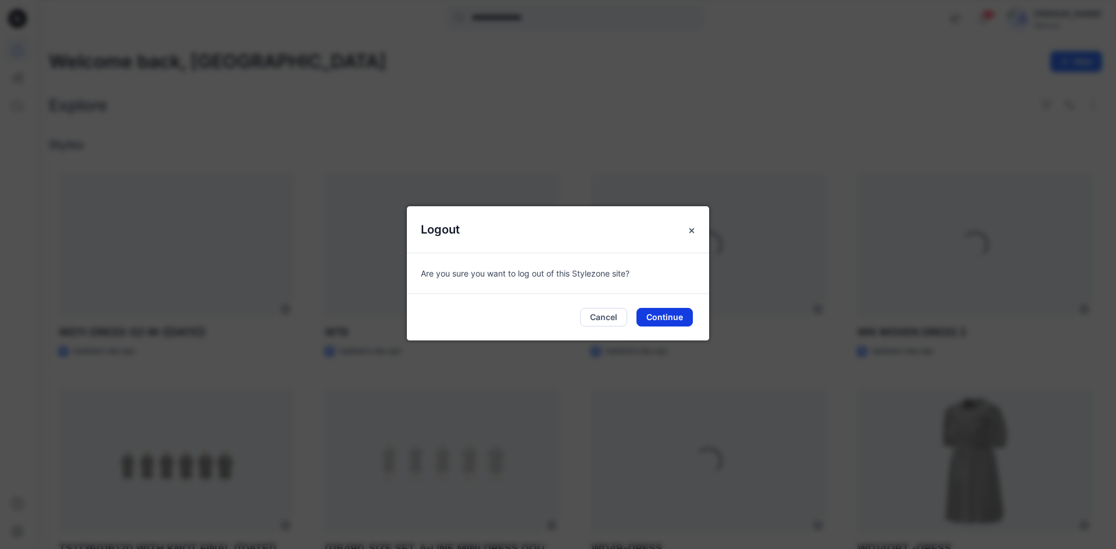
click at [674, 317] on button "Continue" at bounding box center [665, 317] width 56 height 19
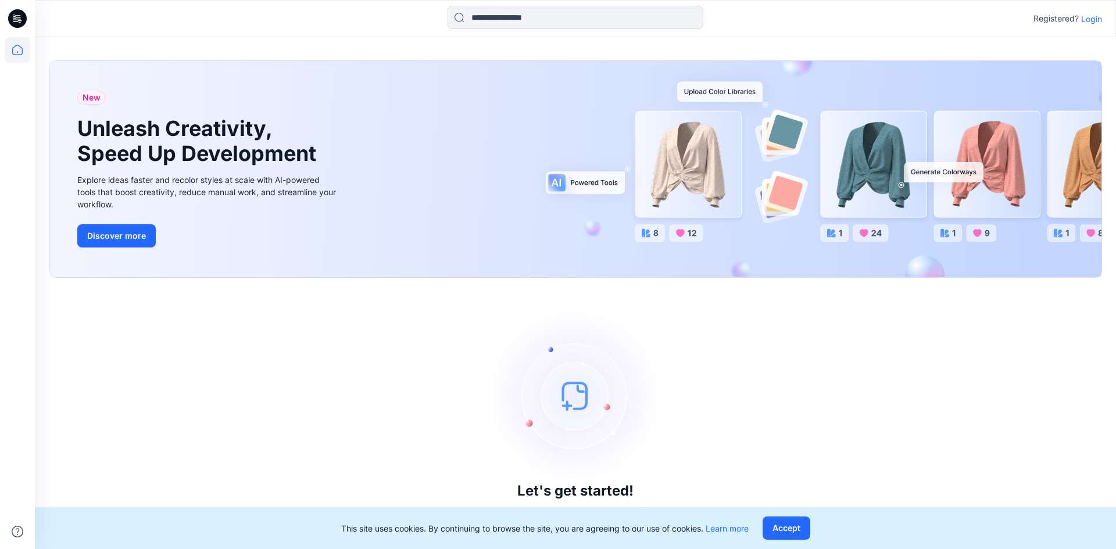
click at [1097, 19] on p "Login" at bounding box center [1091, 19] width 21 height 12
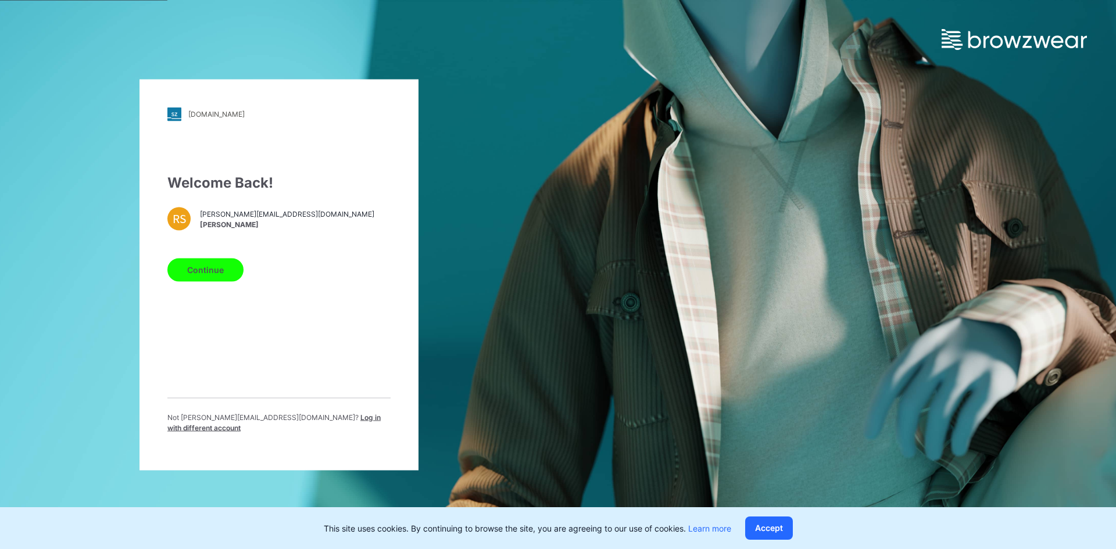
click at [306, 428] on div "Not rahul.singh@shahi.co.in ? Log in with different account" at bounding box center [278, 427] width 223 height 30
click at [305, 425] on span "Log in with different account" at bounding box center [273, 422] width 213 height 19
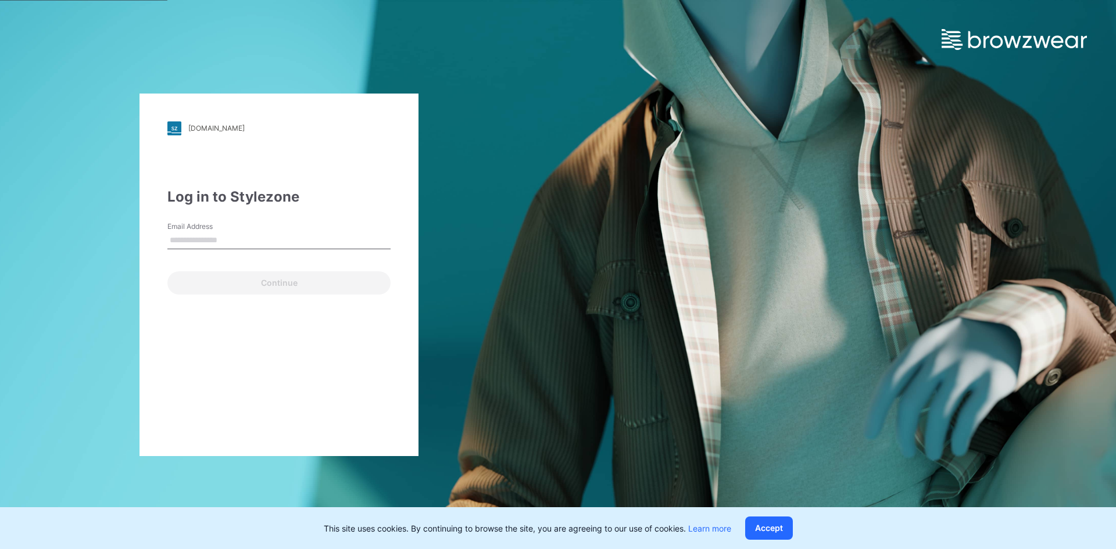
click at [258, 243] on input "Email Address" at bounding box center [278, 240] width 223 height 17
type input "**********"
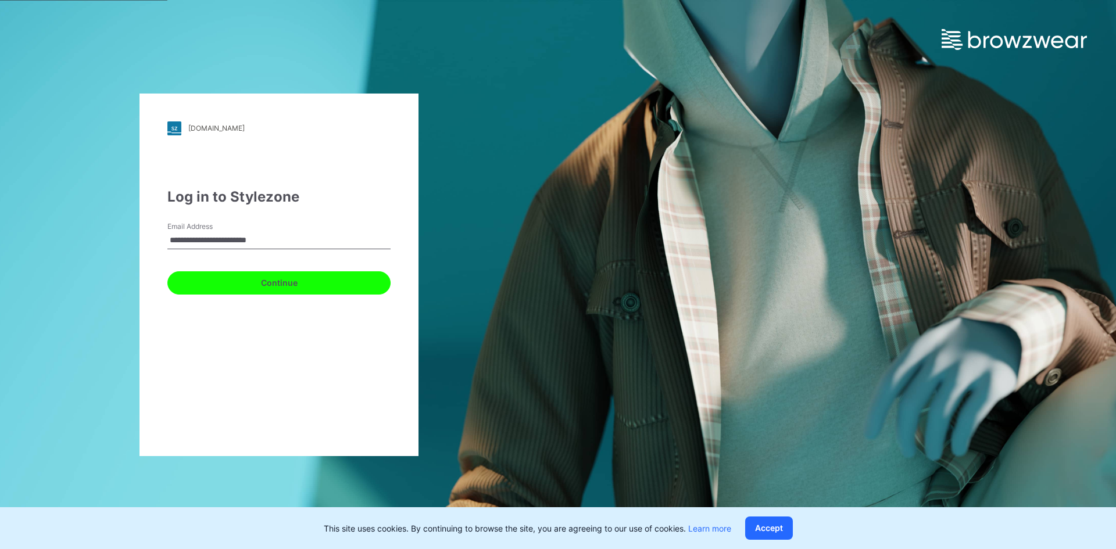
click at [219, 283] on button "Continue" at bounding box center [278, 283] width 223 height 23
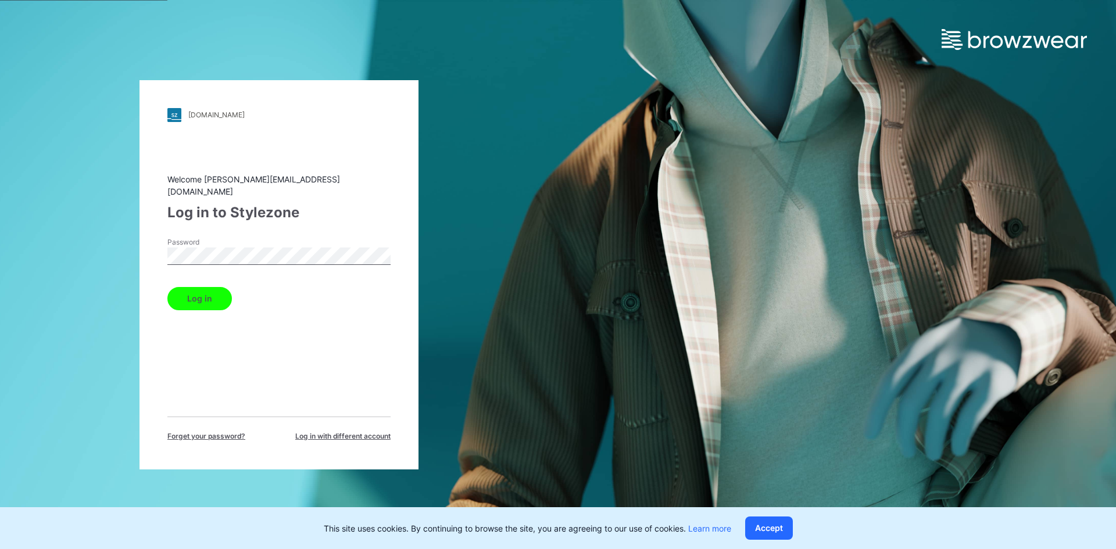
click at [194, 291] on button "Log in" at bounding box center [199, 298] width 65 height 23
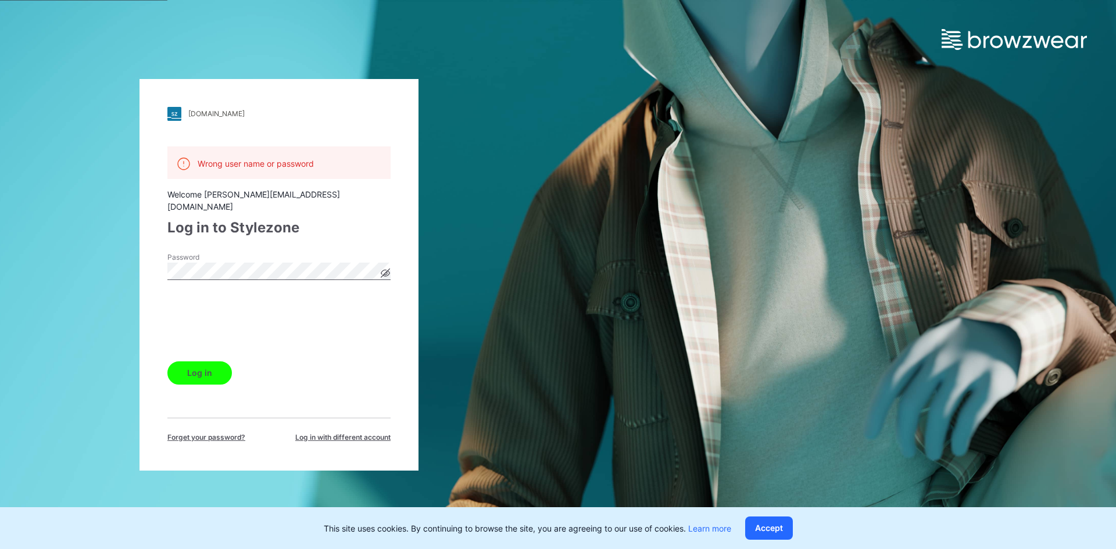
click at [387, 269] on g at bounding box center [385, 273] width 9 height 9
click at [199, 362] on button "Log in" at bounding box center [199, 373] width 65 height 23
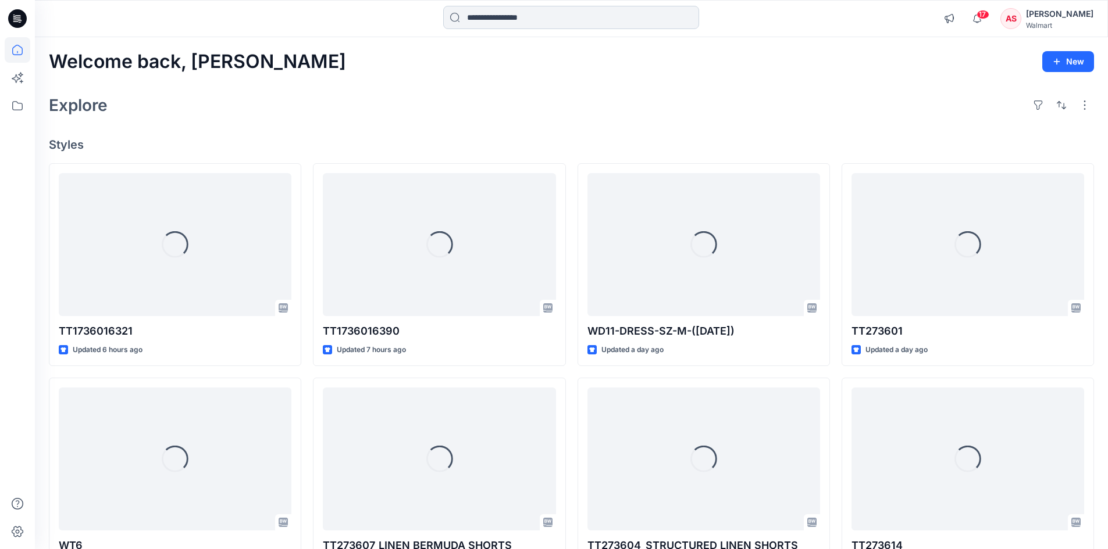
click at [527, 19] on input at bounding box center [571, 17] width 256 height 23
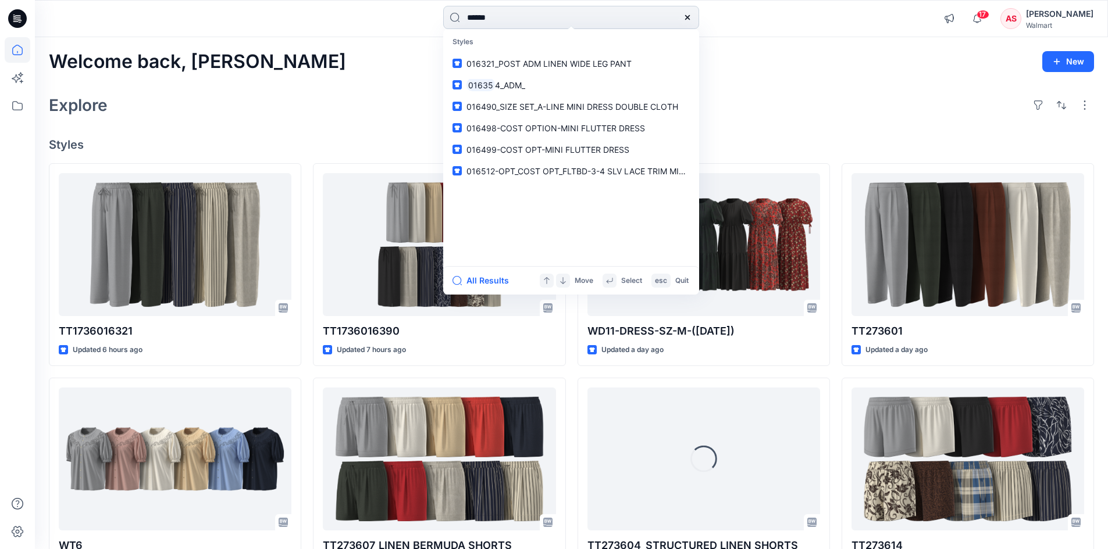
type input "******"
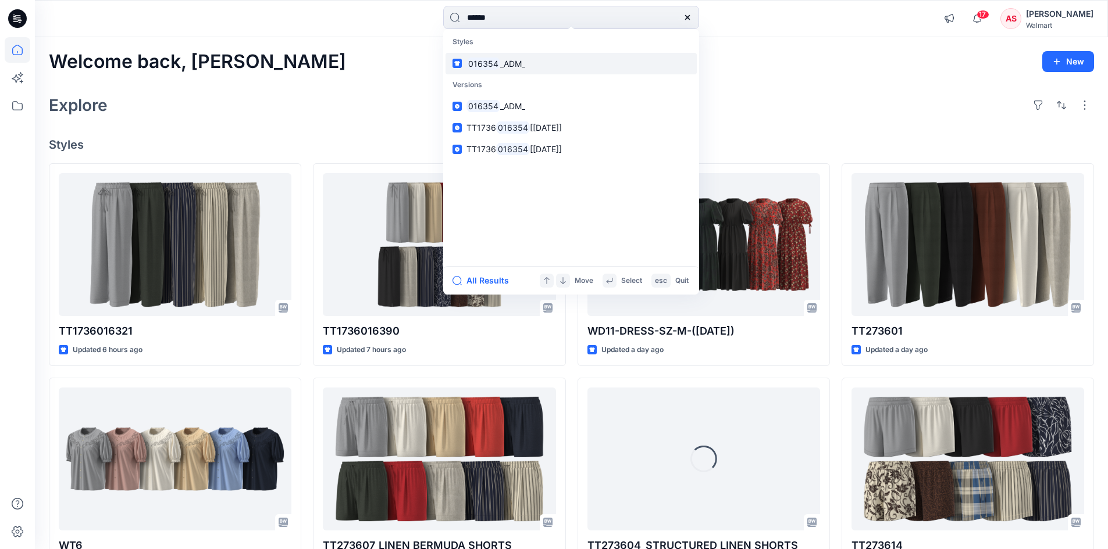
click at [523, 66] on span "_ADM_" at bounding box center [512, 64] width 25 height 10
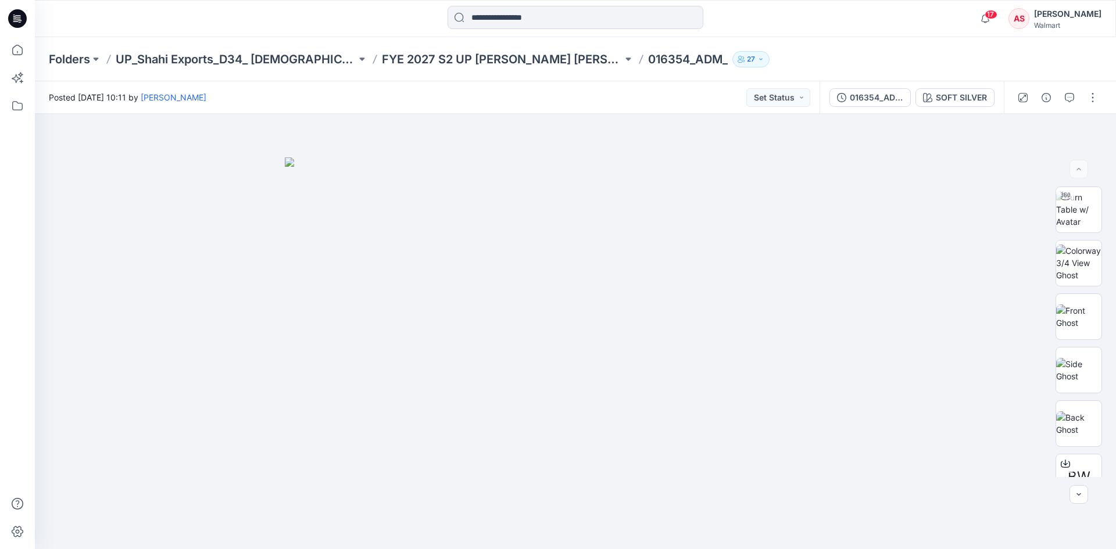
click at [15, 22] on icon at bounding box center [15, 21] width 5 height 1
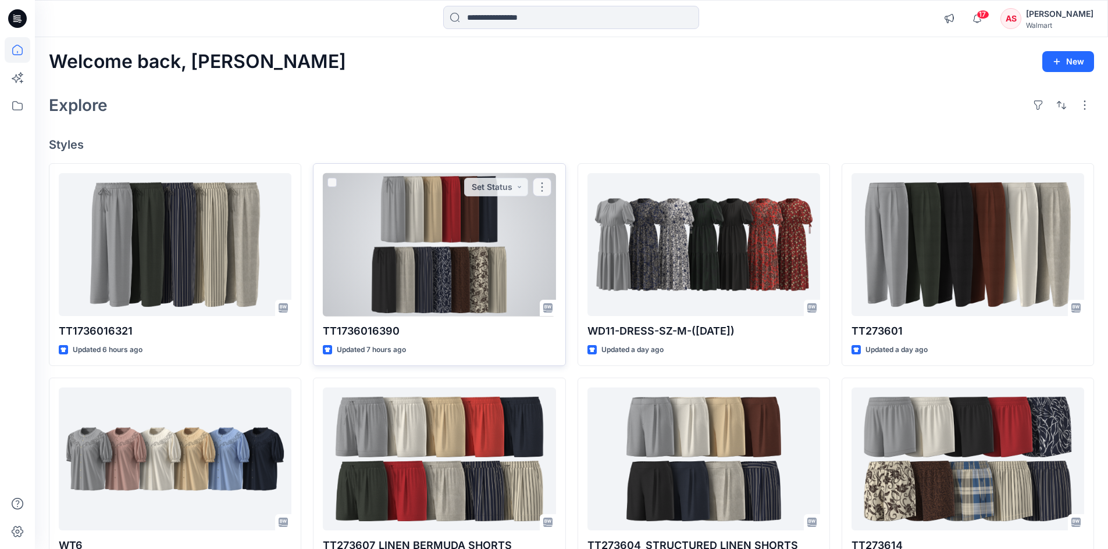
click at [458, 261] on div at bounding box center [439, 245] width 233 height 144
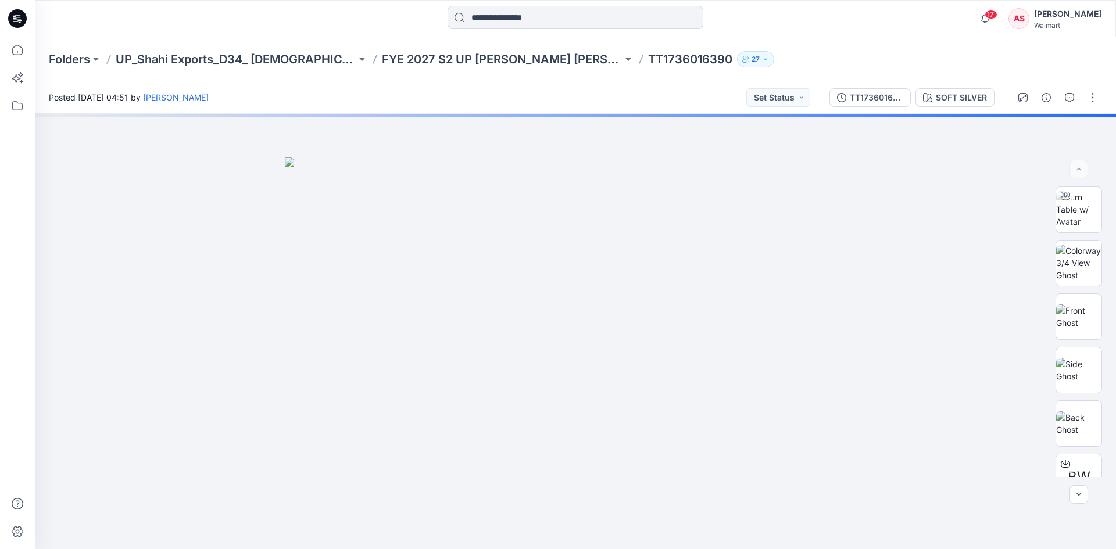
click at [1083, 93] on div at bounding box center [1058, 97] width 108 height 33
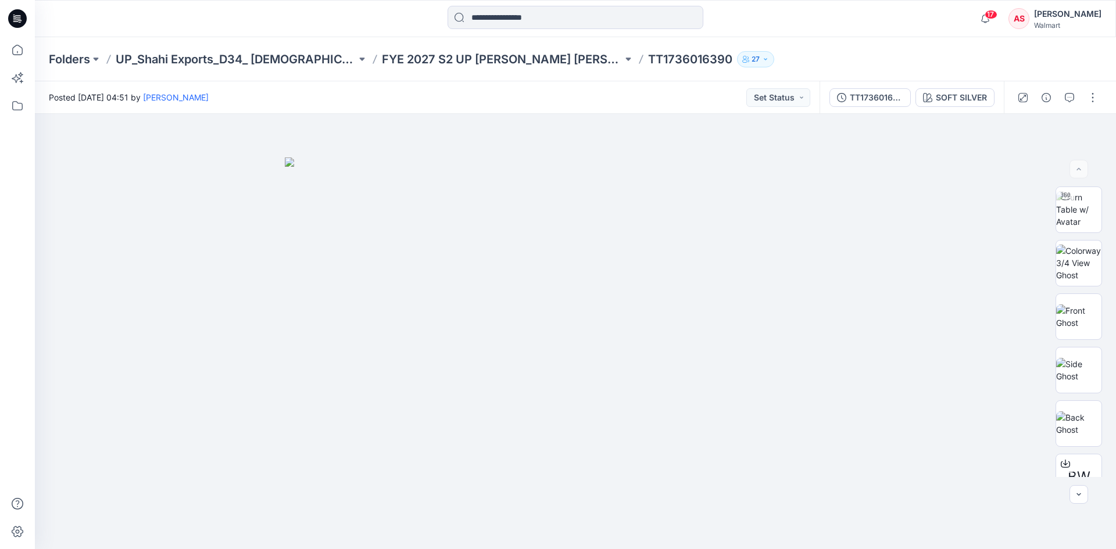
click at [16, 19] on icon at bounding box center [17, 18] width 19 height 19
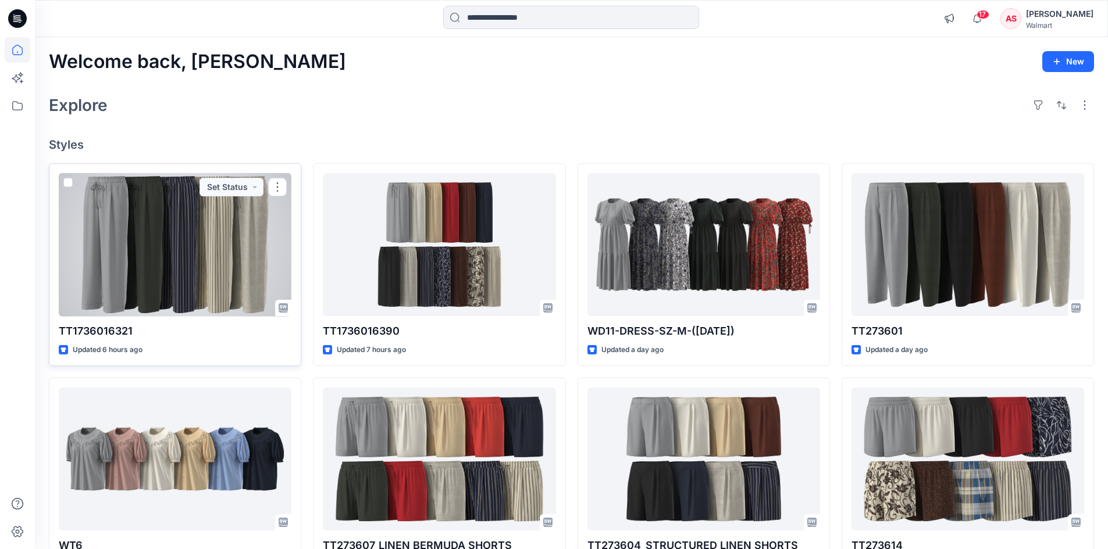
click at [180, 269] on div at bounding box center [175, 245] width 233 height 144
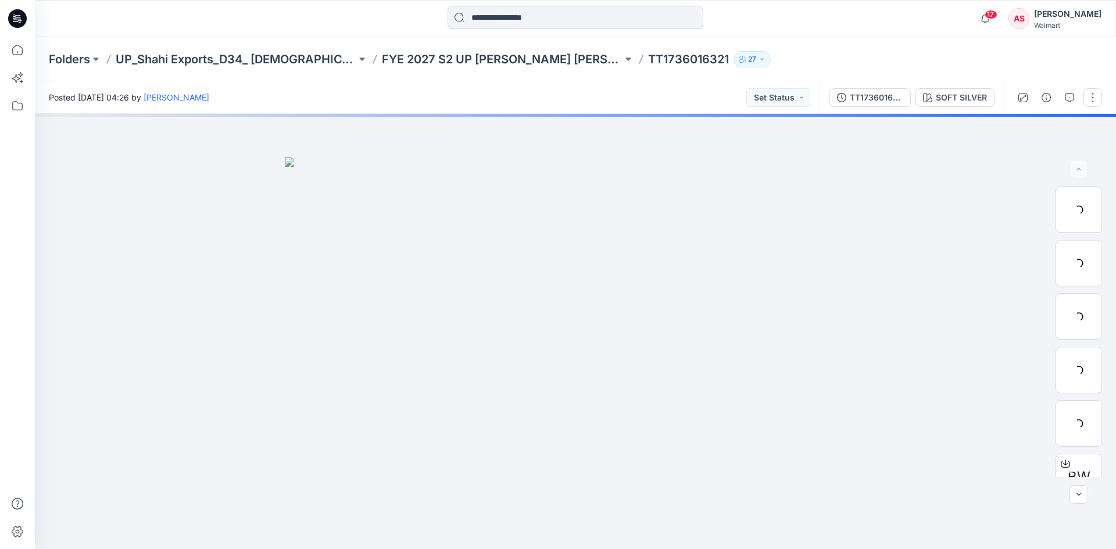
click at [1097, 96] on button "button" at bounding box center [1093, 97] width 19 height 19
click at [1011, 154] on button "Edit" at bounding box center [1044, 158] width 107 height 22
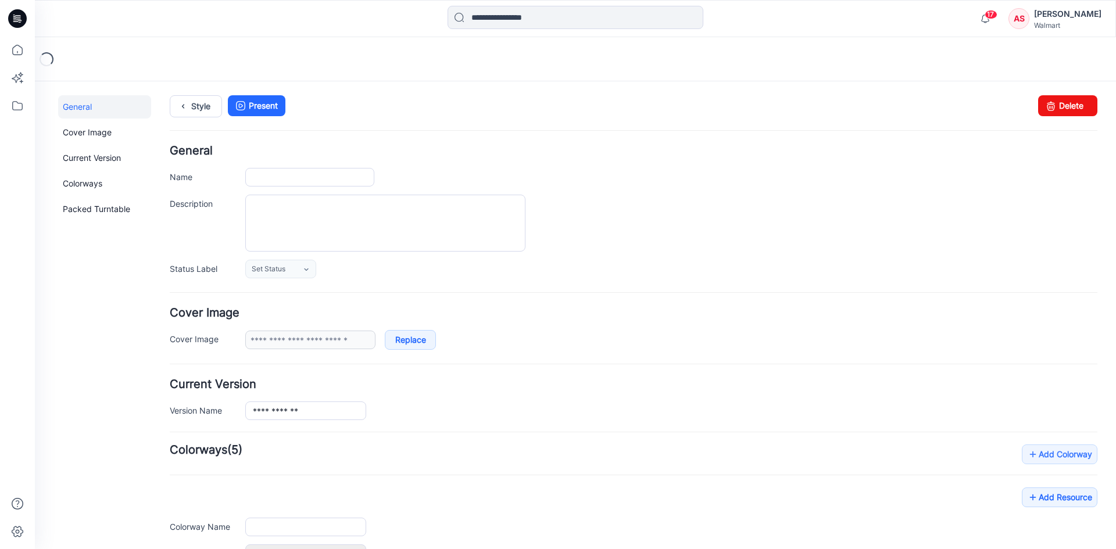
type input "**********"
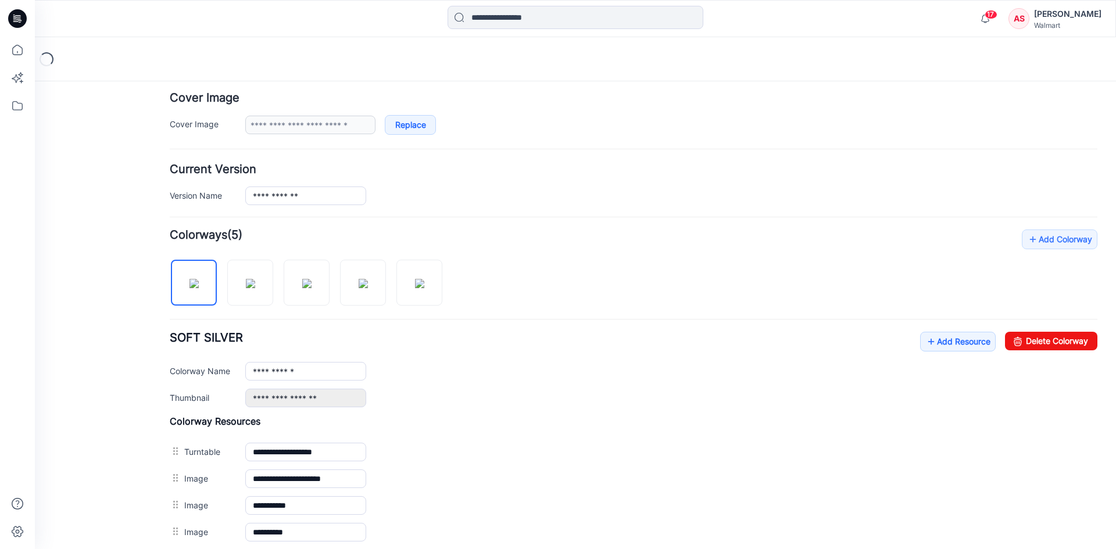
scroll to position [233, 0]
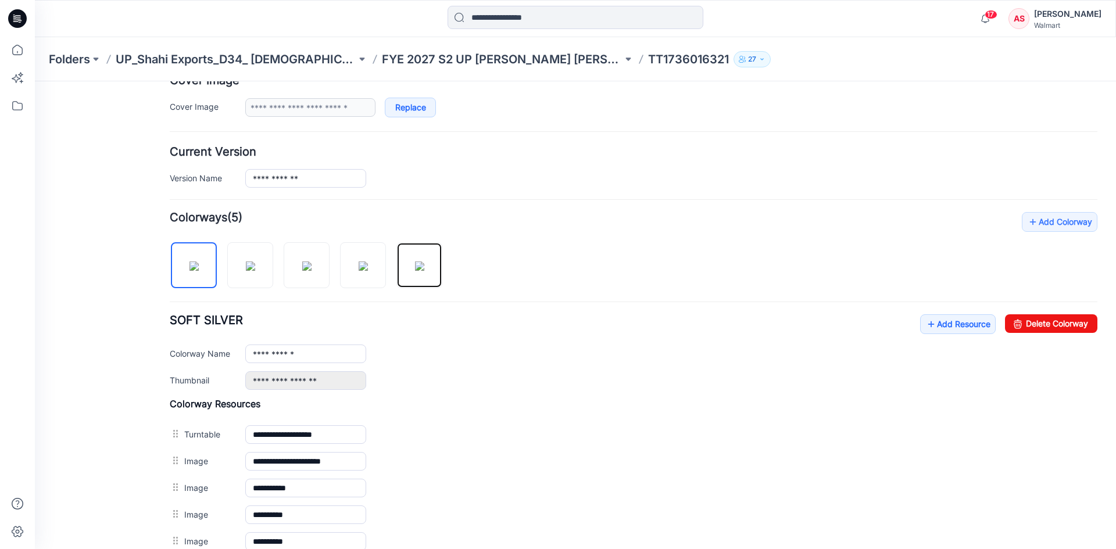
drag, startPoint x: 410, startPoint y: 274, endPoint x: 392, endPoint y: 330, distance: 58.1
click at [415, 271] on img at bounding box center [419, 266] width 9 height 9
type input "**********"
drag, startPoint x: 334, startPoint y: 362, endPoint x: 151, endPoint y: 367, distance: 182.6
click at [157, 366] on div "**********" at bounding box center [569, 263] width 1068 height 828
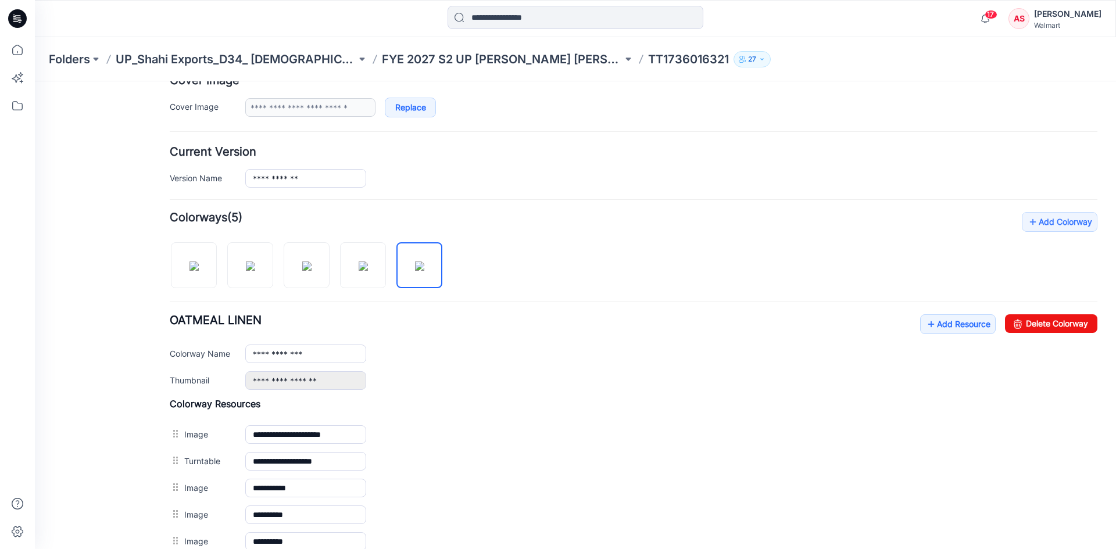
click at [17, 24] on icon at bounding box center [17, 18] width 19 height 19
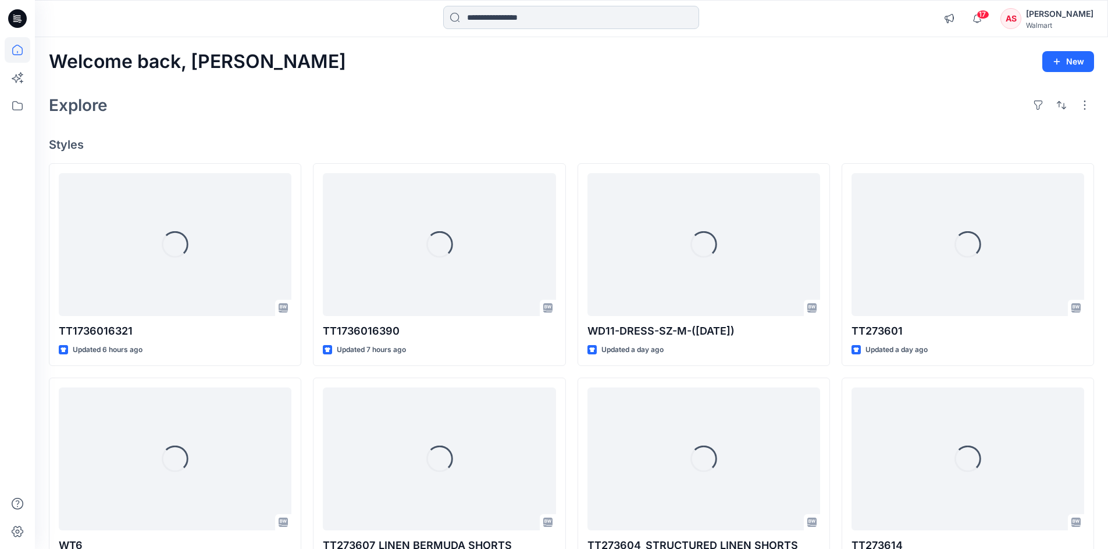
click at [509, 24] on input at bounding box center [571, 17] width 256 height 23
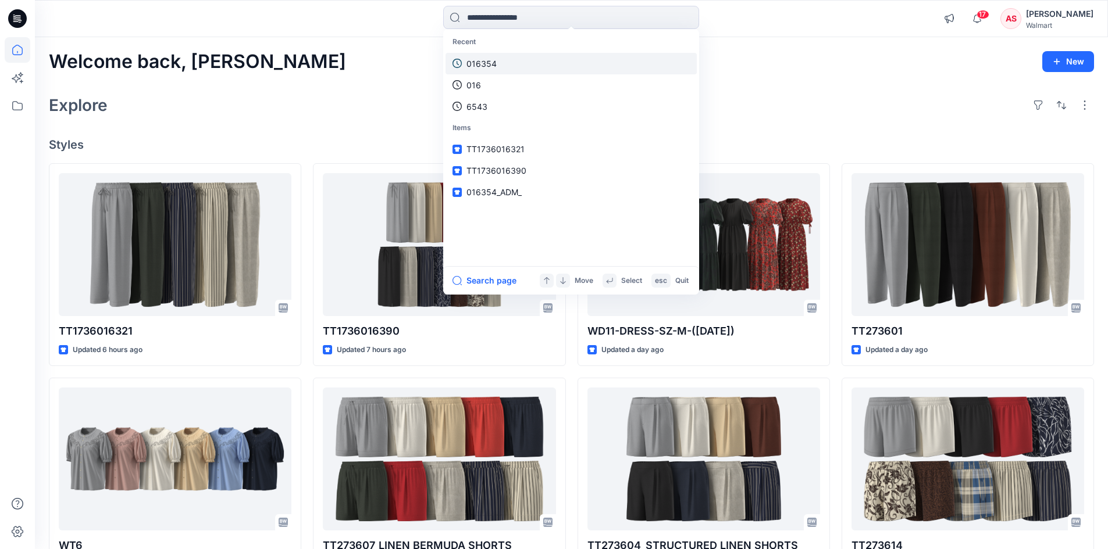
click at [508, 69] on link "016354" at bounding box center [570, 64] width 251 height 22
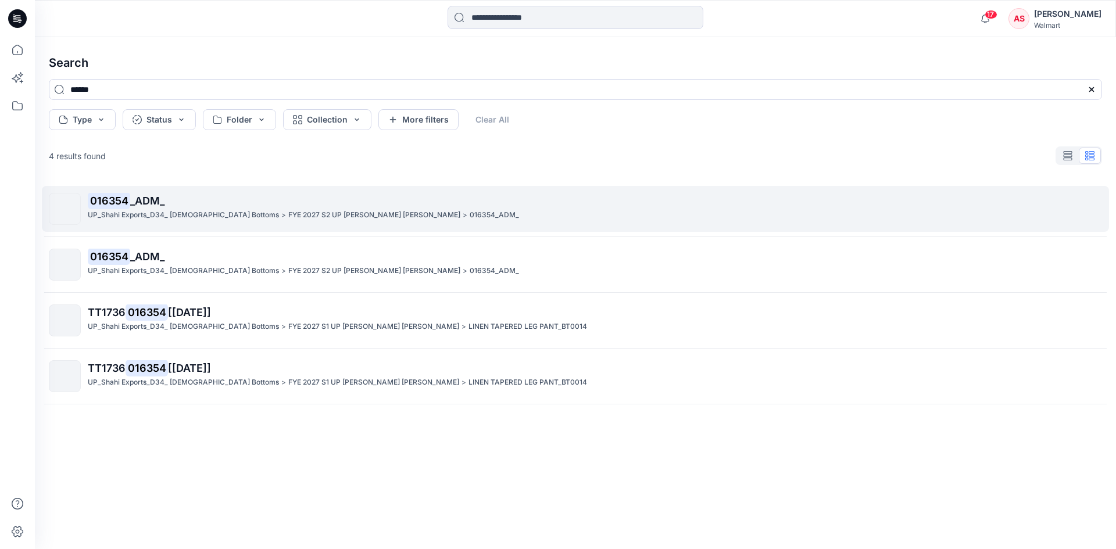
click at [217, 202] on p "016354 _ADM_" at bounding box center [595, 201] width 1014 height 16
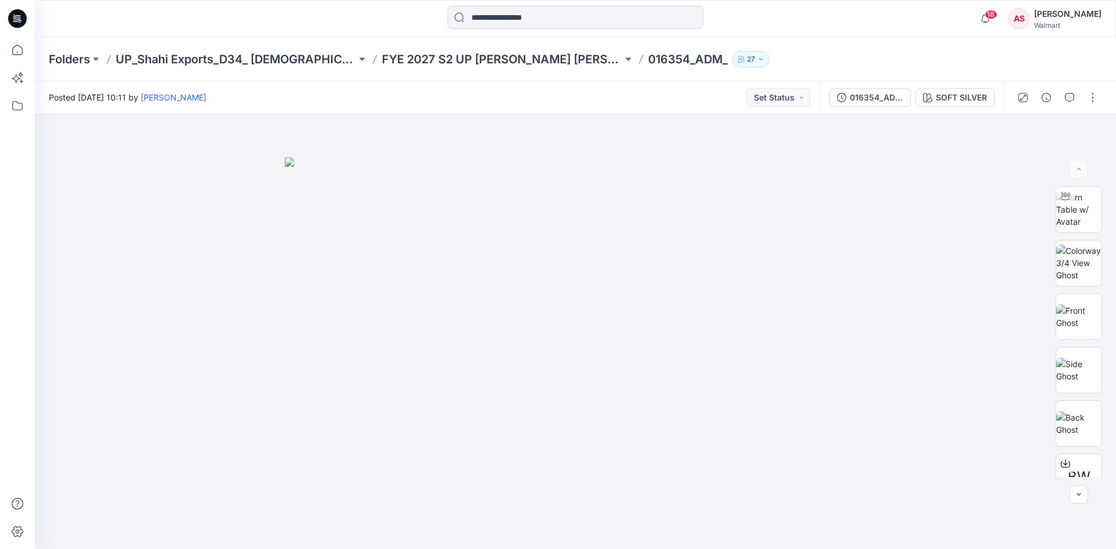
click at [17, 22] on icon at bounding box center [17, 18] width 19 height 19
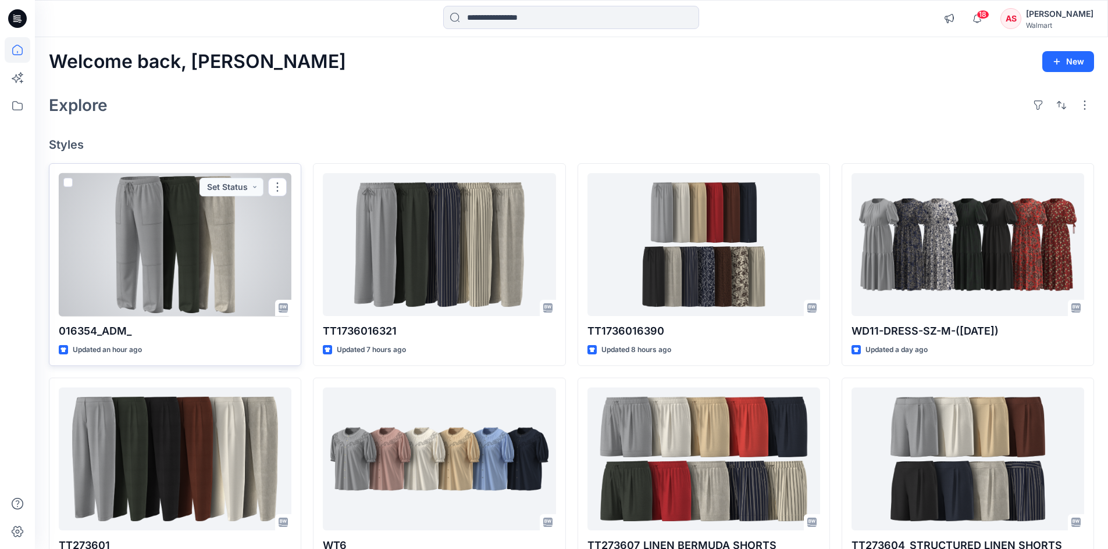
click at [195, 258] on div at bounding box center [175, 245] width 233 height 144
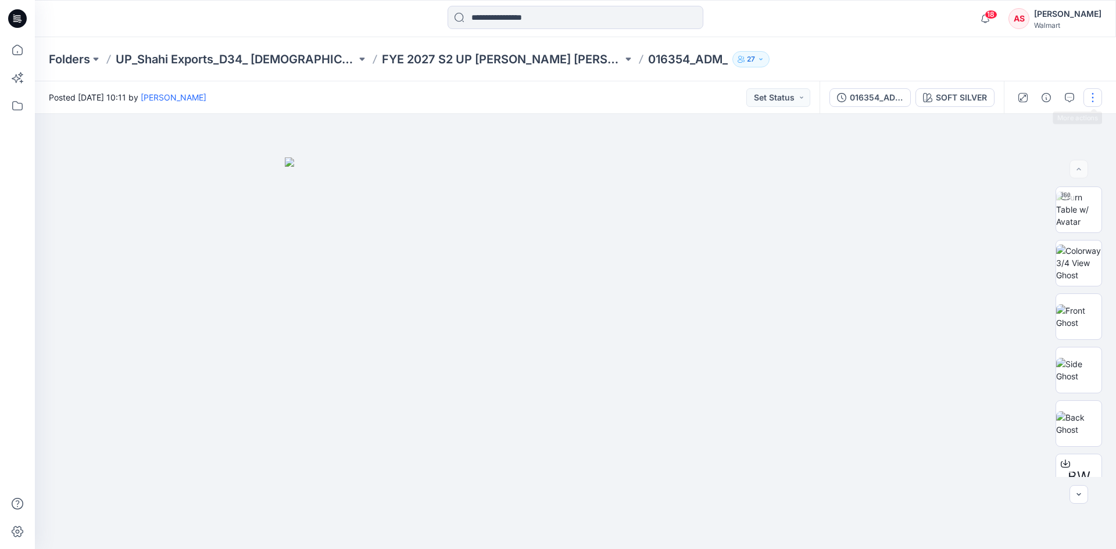
click at [1093, 97] on button "button" at bounding box center [1093, 97] width 19 height 19
click at [1030, 157] on button "Edit" at bounding box center [1044, 158] width 107 height 22
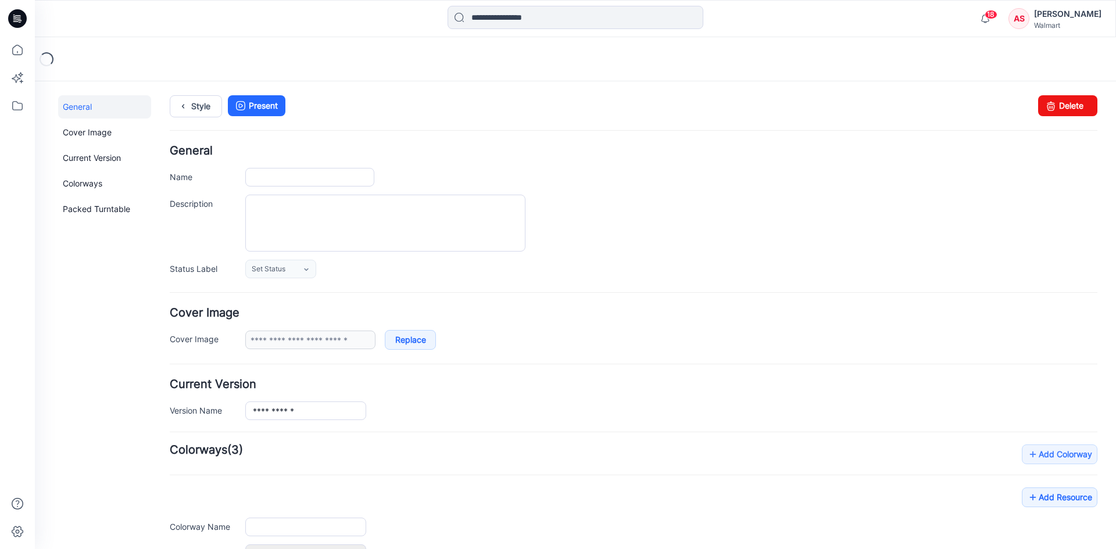
type input "**********"
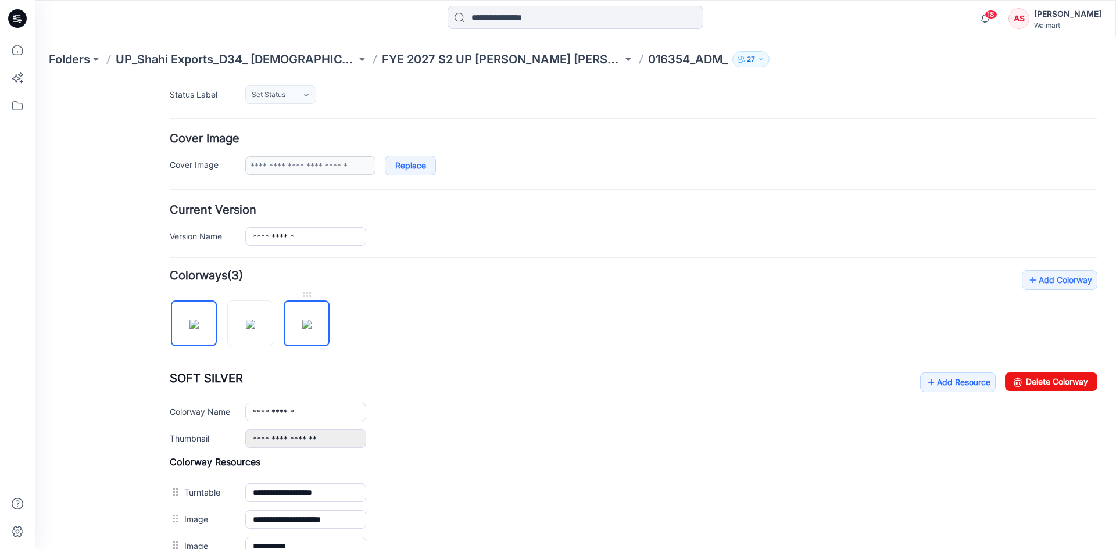
click at [312, 323] on img at bounding box center [306, 324] width 9 height 9
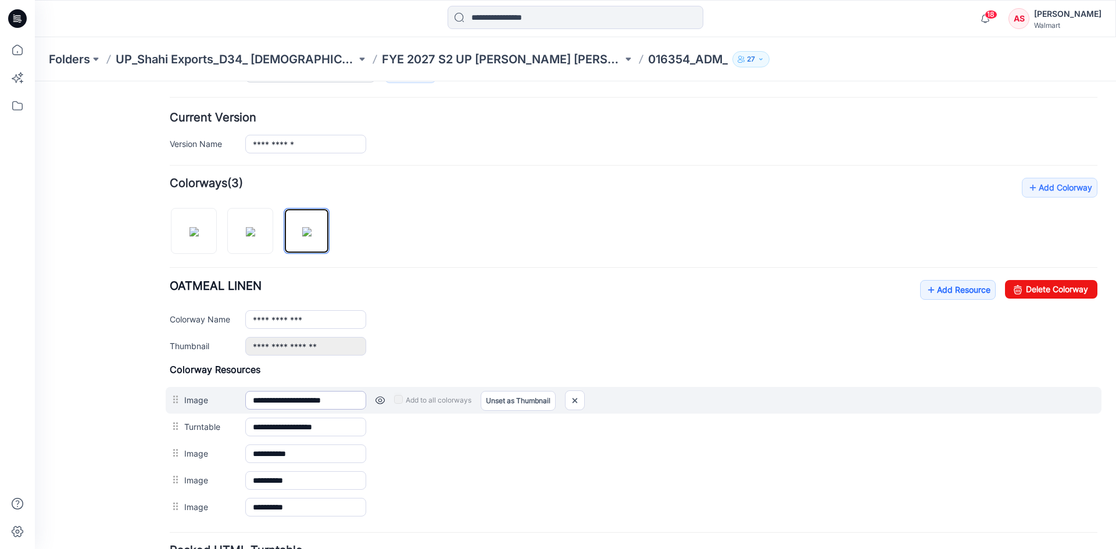
scroll to position [372, 0]
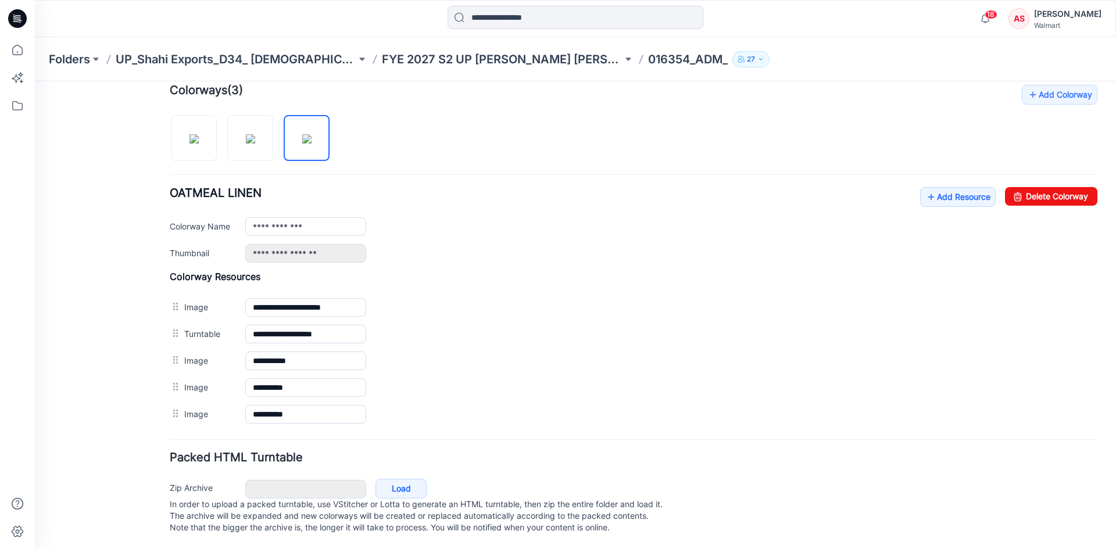
click at [199, 154] on div "**********" at bounding box center [634, 256] width 928 height 343
click at [196, 135] on img at bounding box center [194, 138] width 9 height 9
type input "**********"
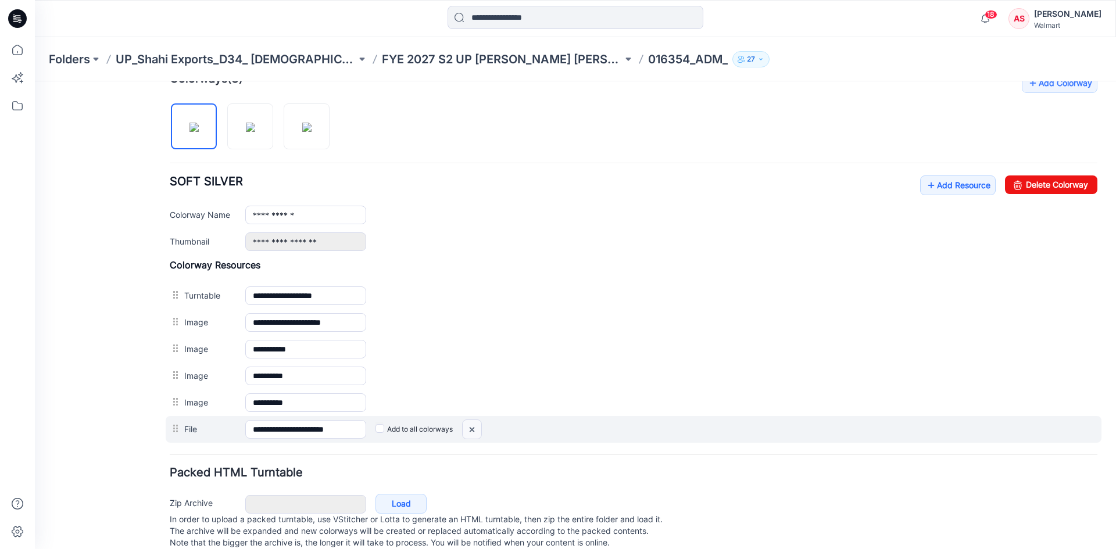
drag, startPoint x: 474, startPoint y: 433, endPoint x: 652, endPoint y: 141, distance: 341.3
click at [35, 81] on img at bounding box center [35, 81] width 0 height 0
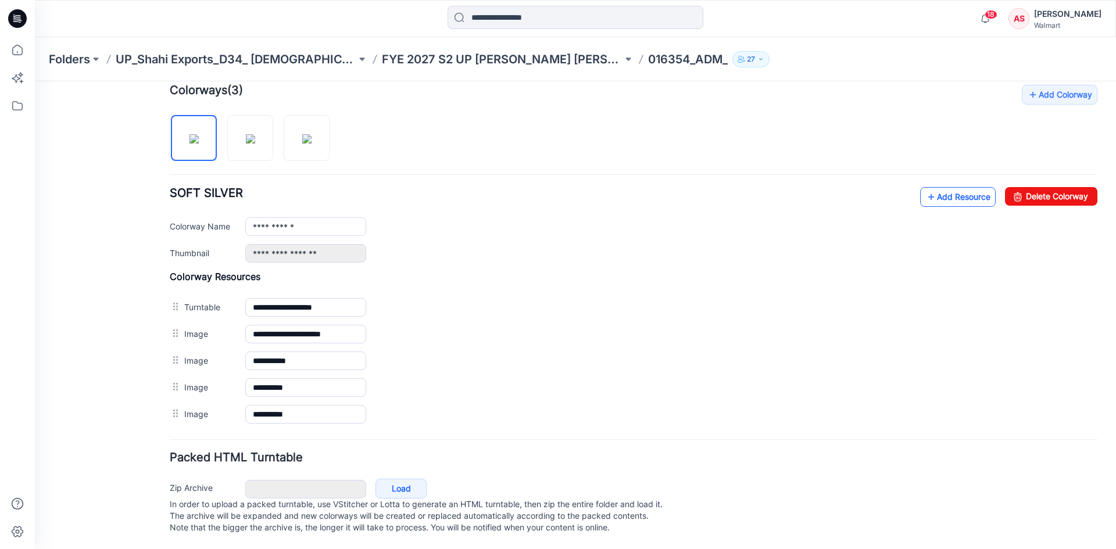
click at [938, 190] on link "Add Resource" at bounding box center [958, 197] width 76 height 20
